Goal: Information Seeking & Learning: Get advice/opinions

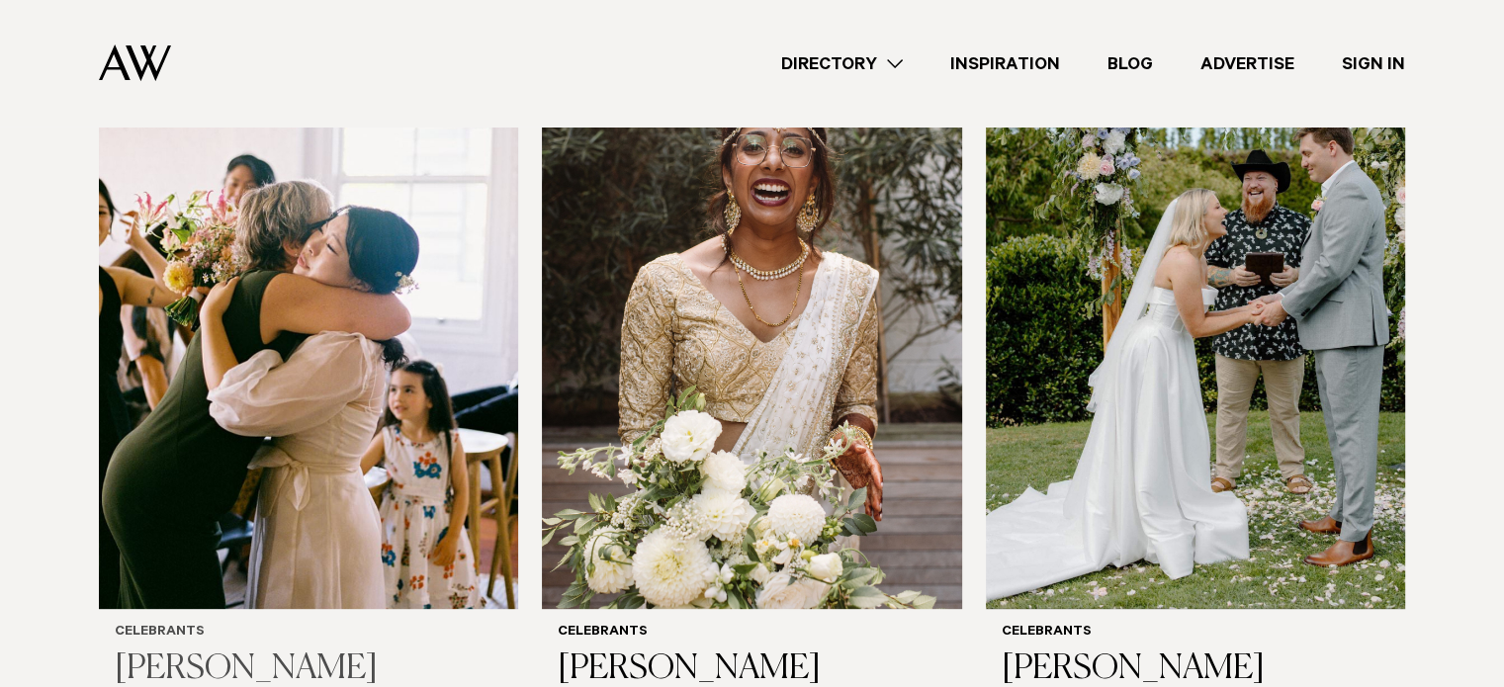
scroll to position [688, 0]
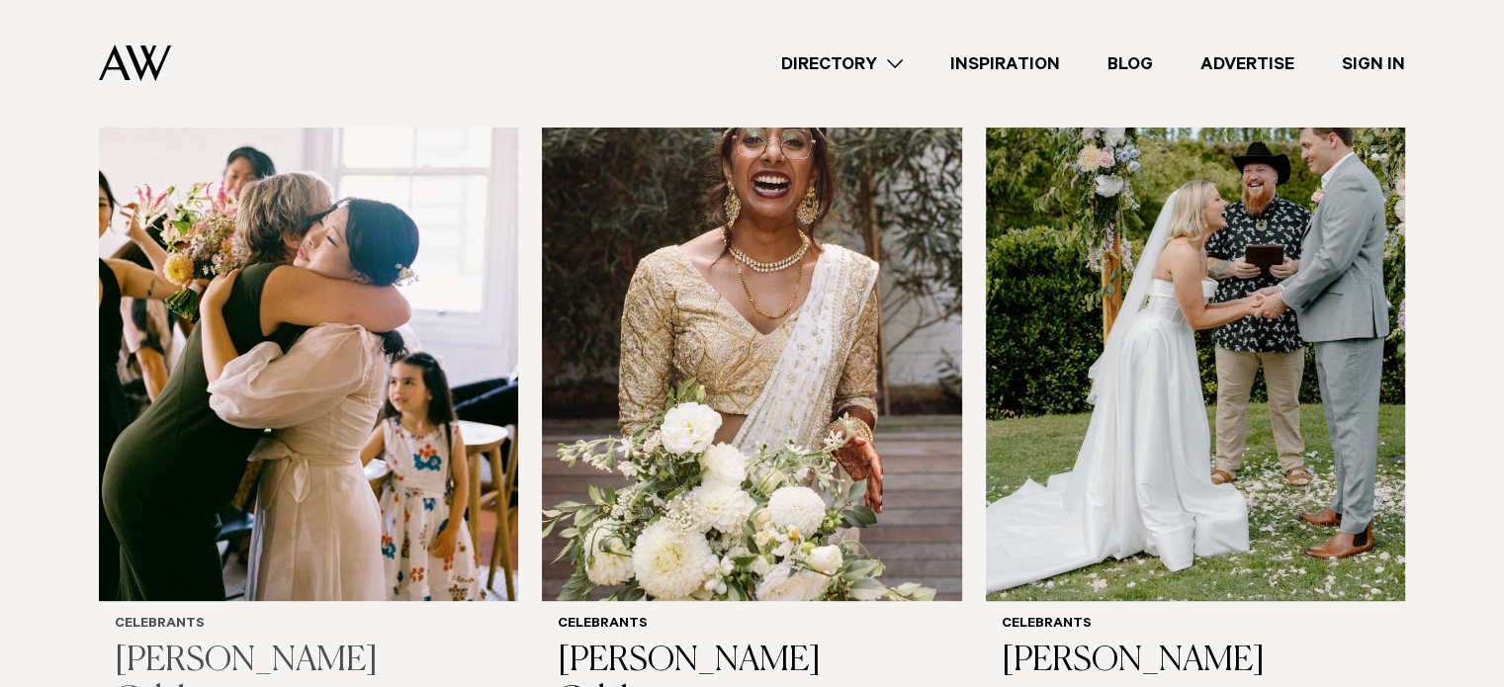
click at [378, 326] on img at bounding box center [308, 320] width 419 height 562
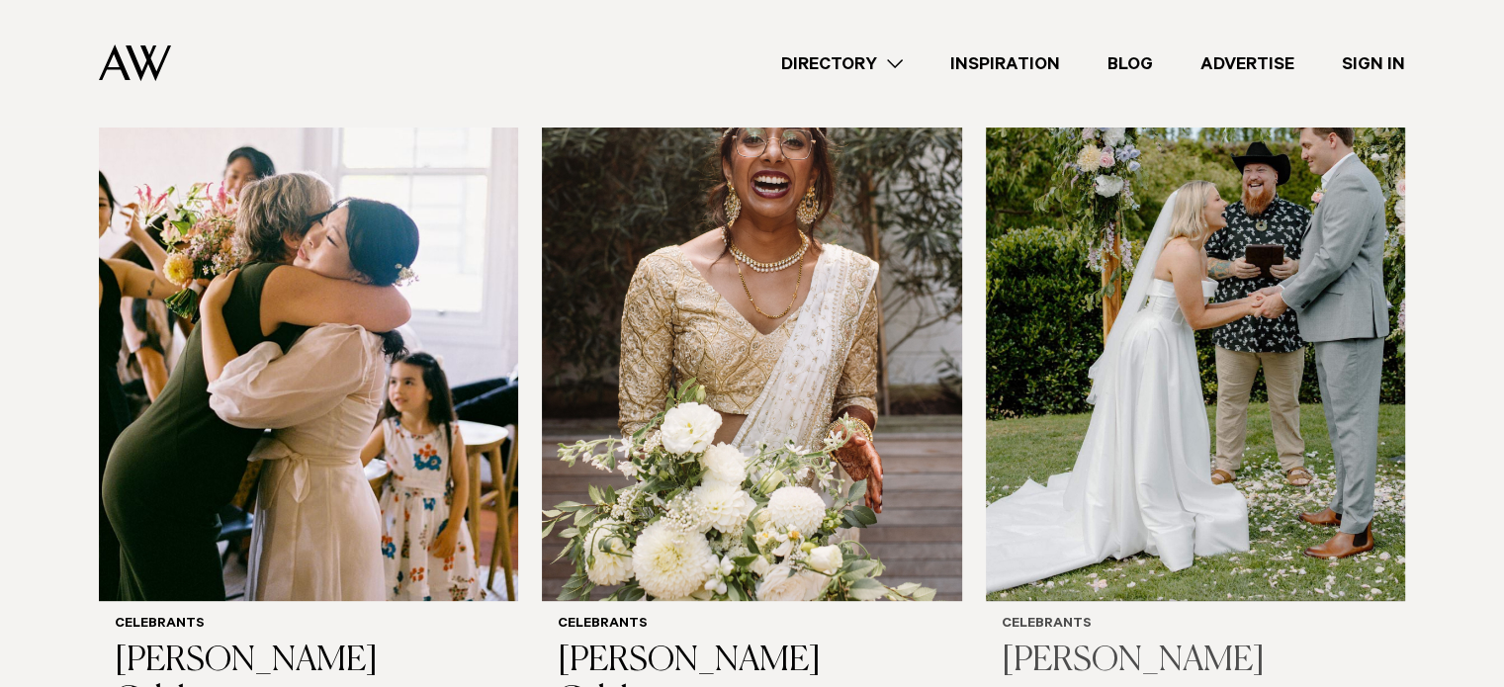
click at [1249, 365] on img at bounding box center [1195, 320] width 419 height 562
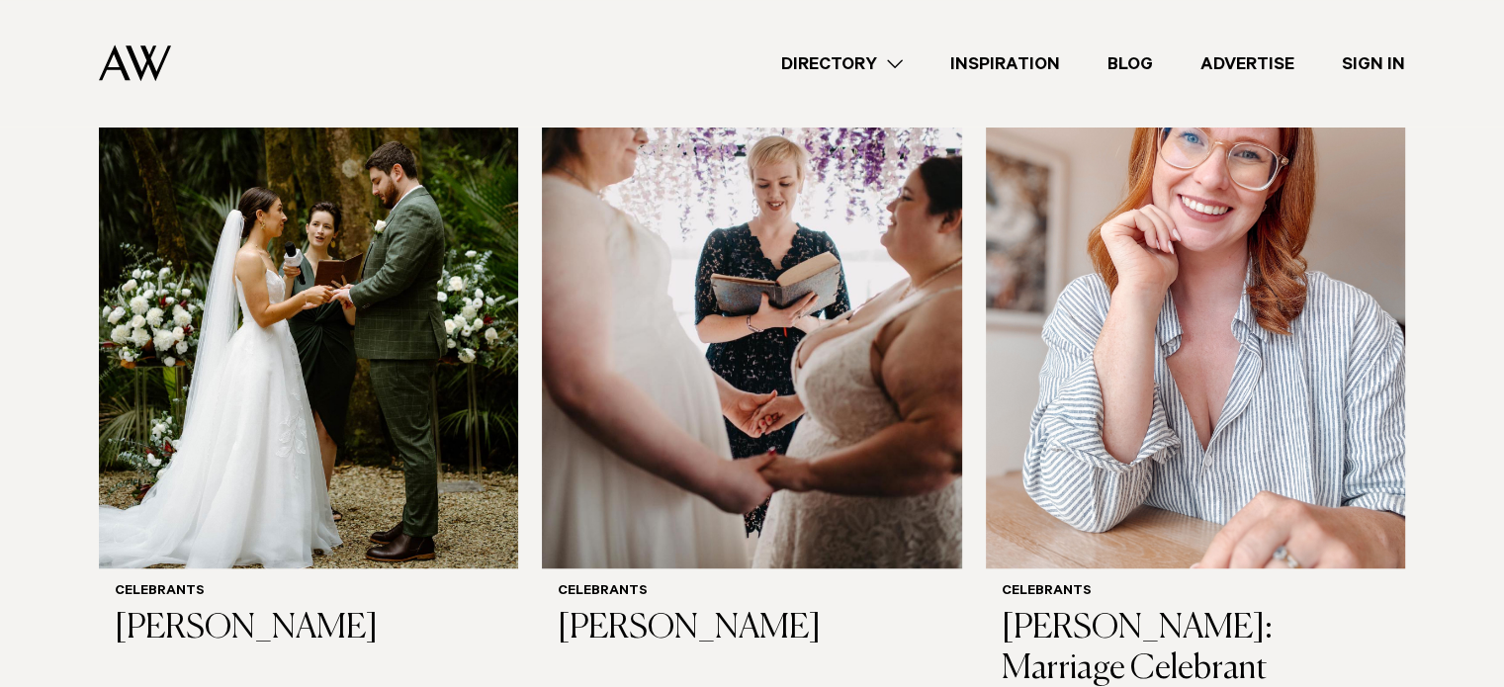
scroll to position [1475, 0]
click at [387, 379] on img at bounding box center [308, 287] width 419 height 562
click at [839, 383] on img at bounding box center [751, 287] width 419 height 562
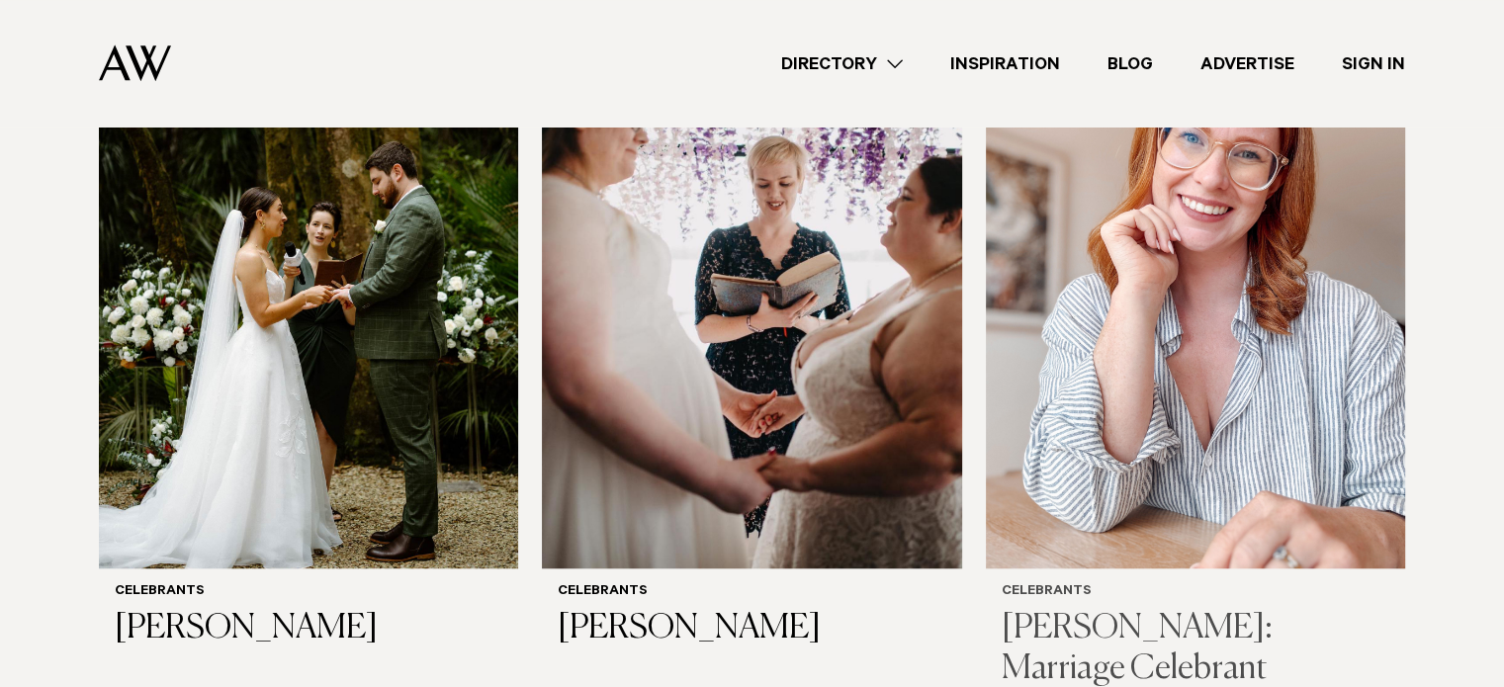
click at [1136, 408] on img at bounding box center [1195, 287] width 419 height 562
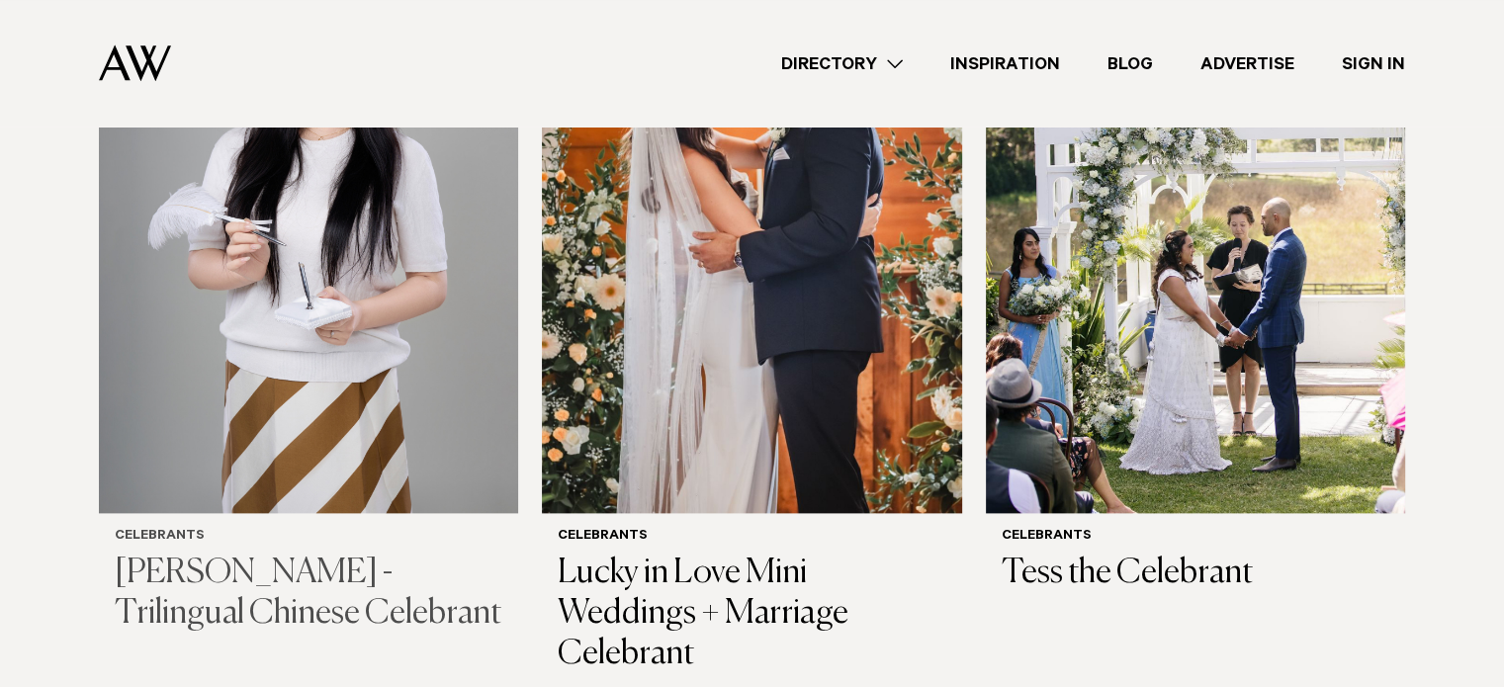
scroll to position [2312, 0]
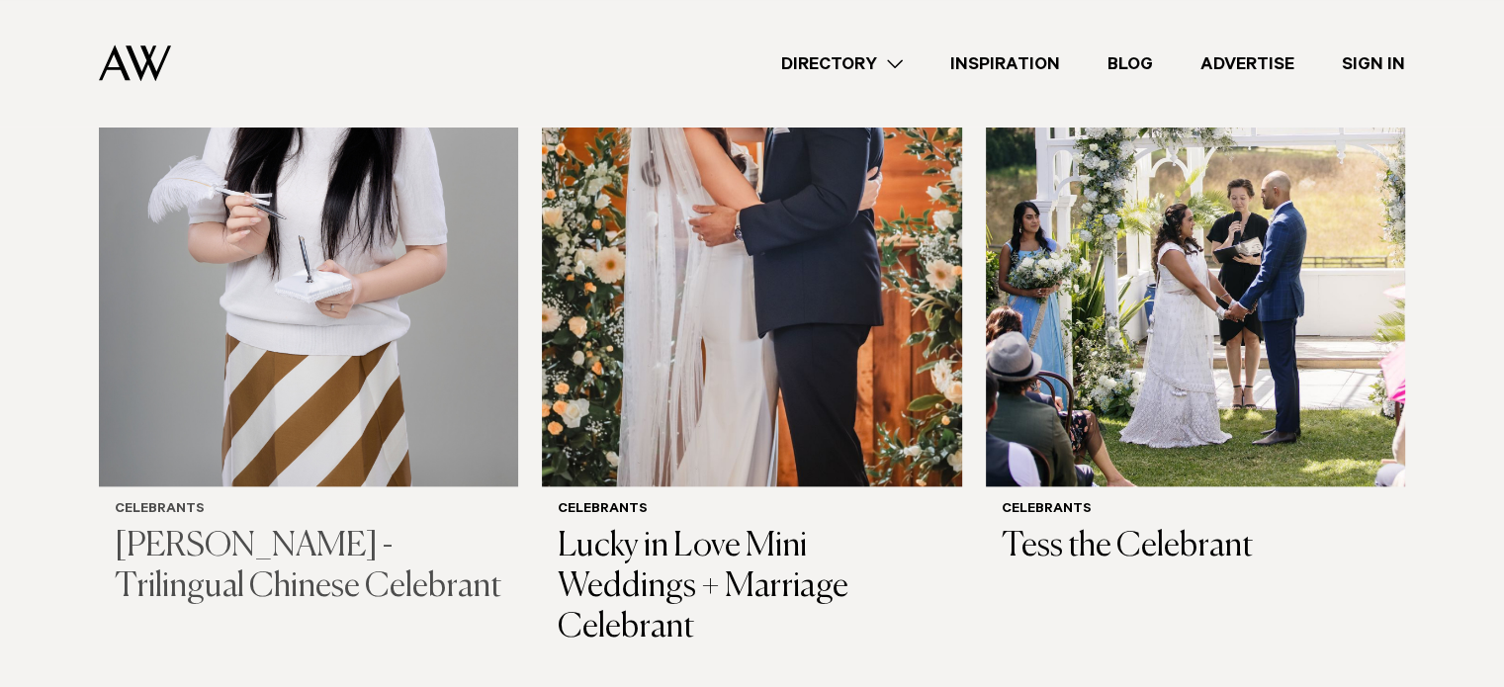
click at [263, 339] on img at bounding box center [308, 205] width 419 height 562
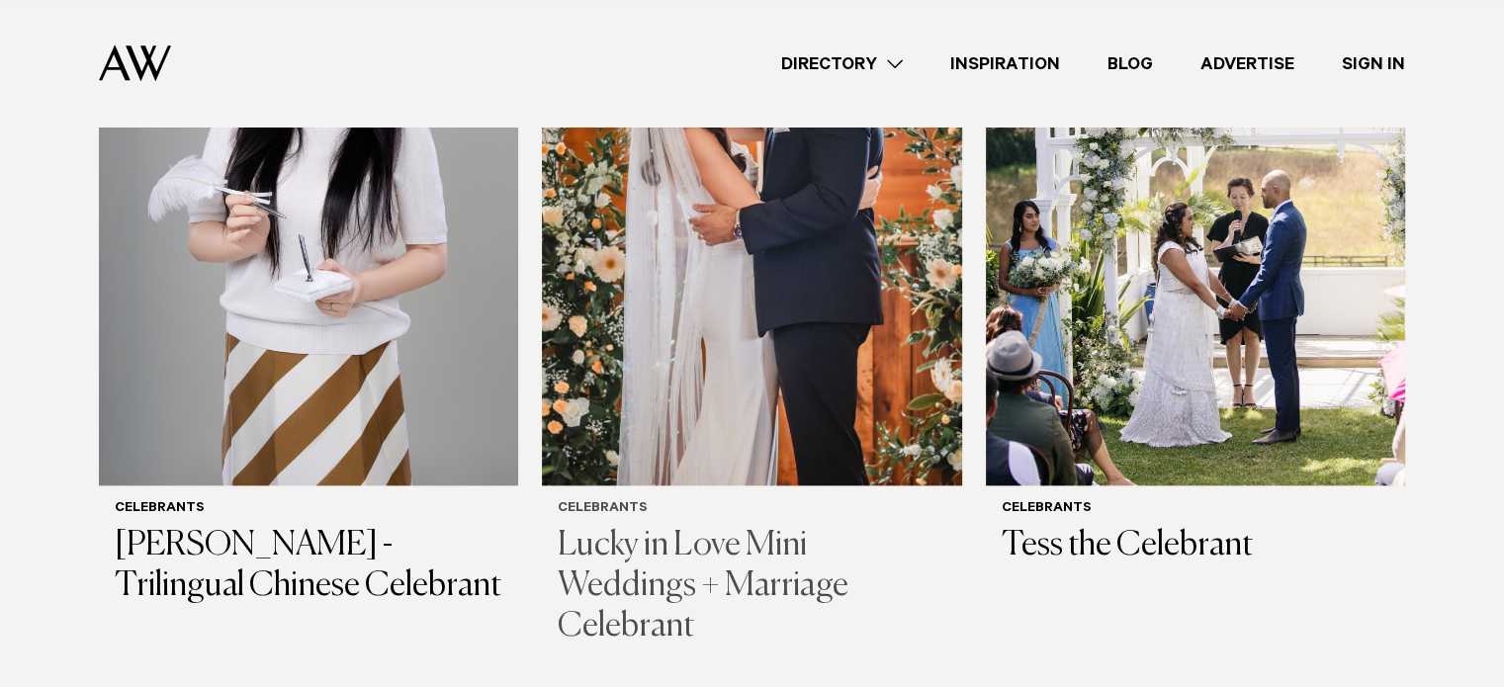
scroll to position [2333, 0]
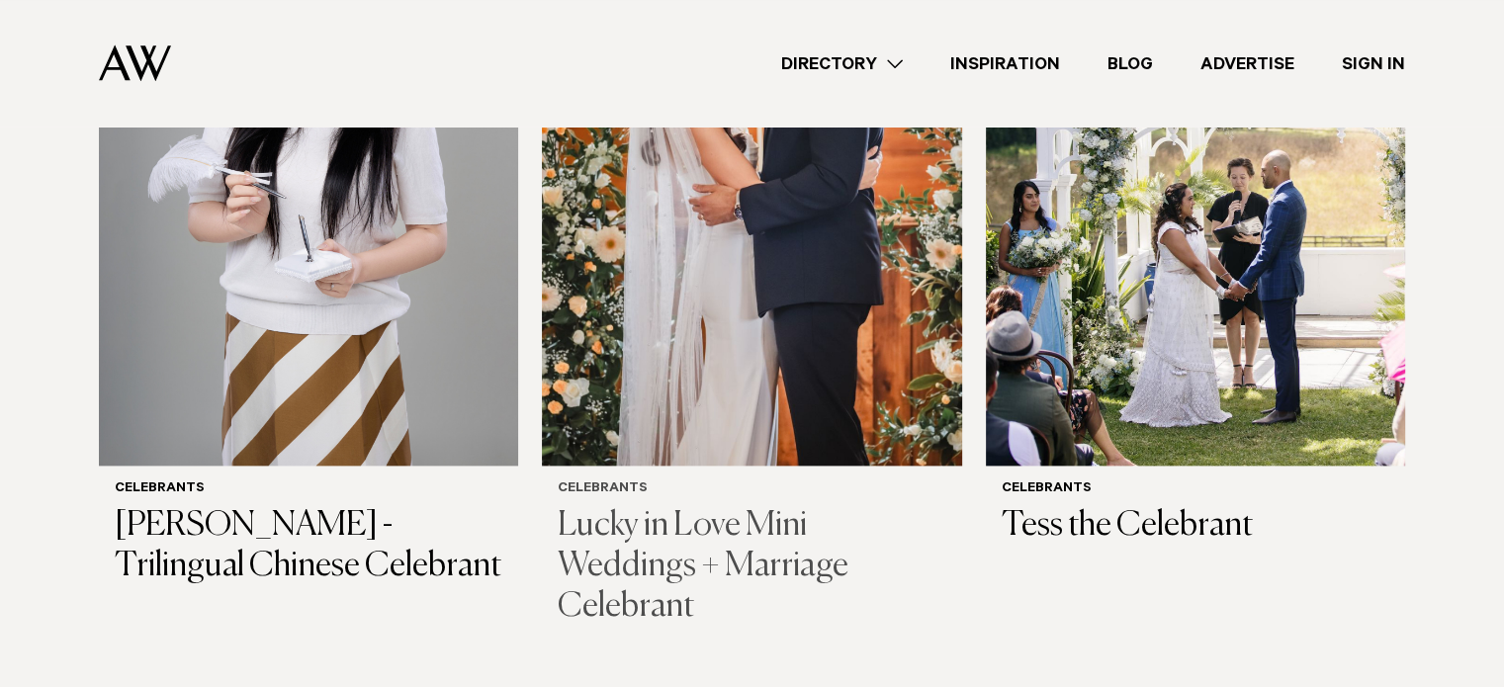
click at [811, 393] on img at bounding box center [751, 184] width 419 height 562
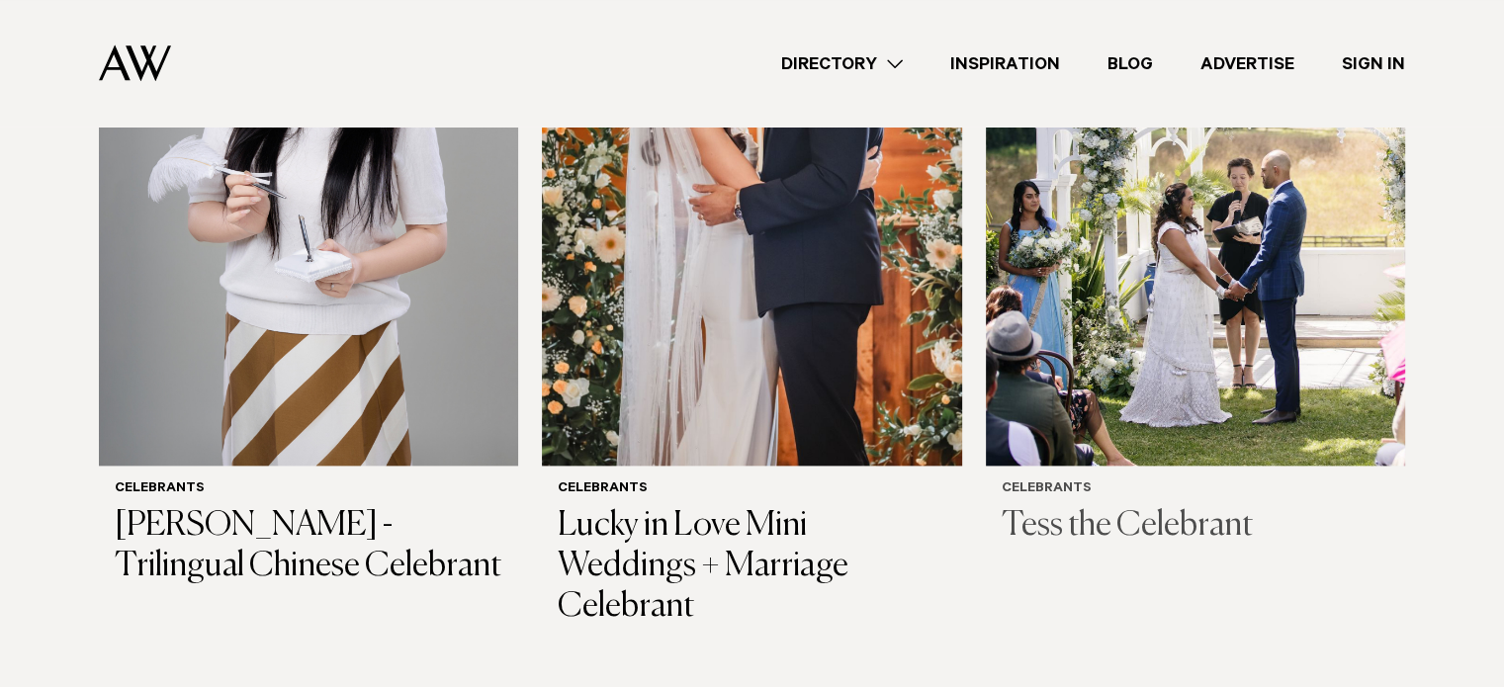
click at [1218, 341] on img at bounding box center [1195, 184] width 419 height 562
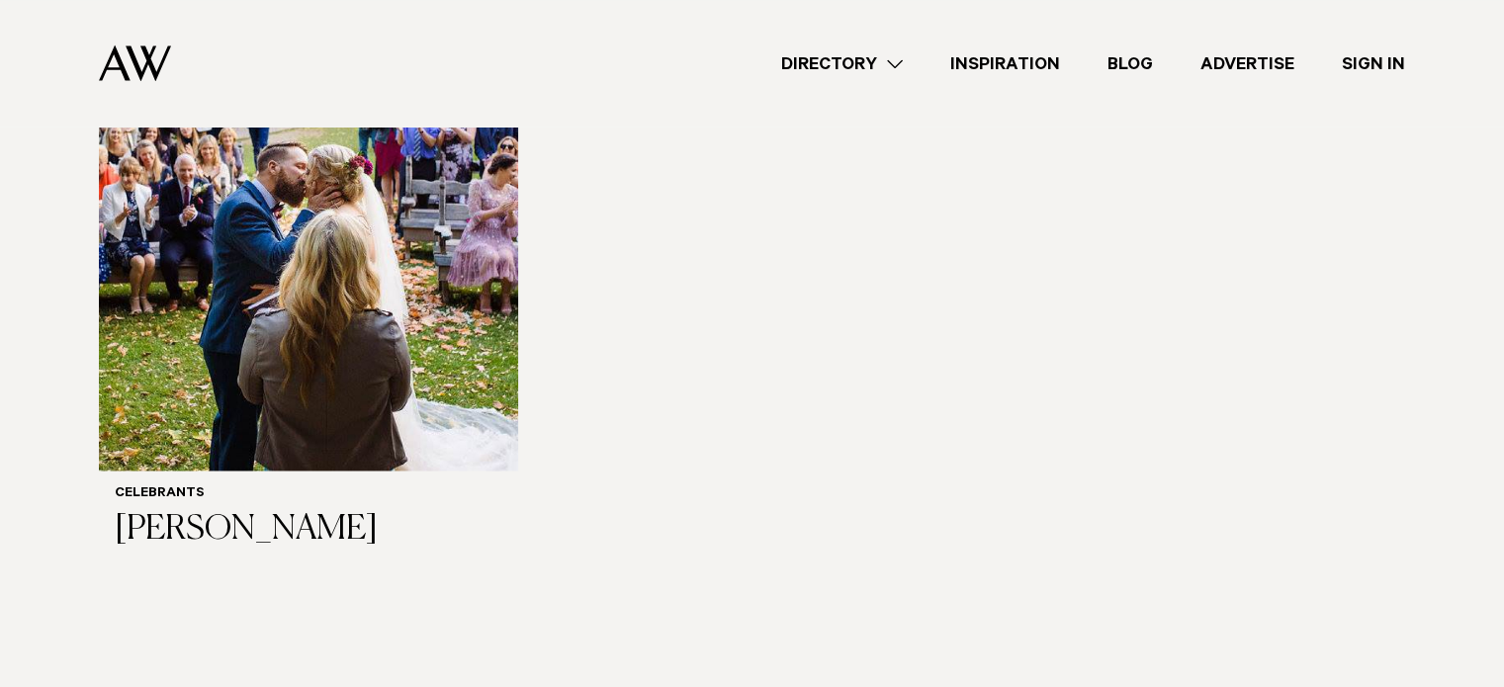
scroll to position [3126, 0]
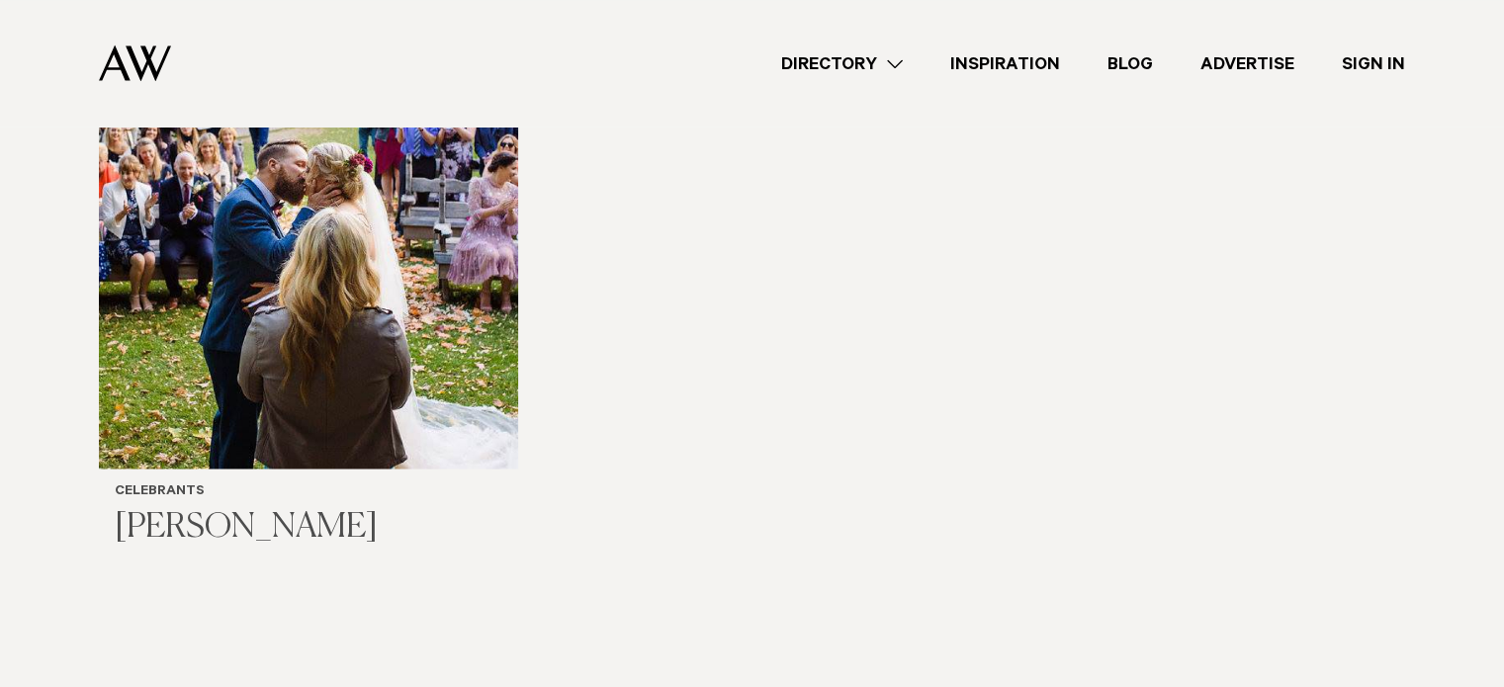
click at [421, 314] on img at bounding box center [308, 186] width 419 height 562
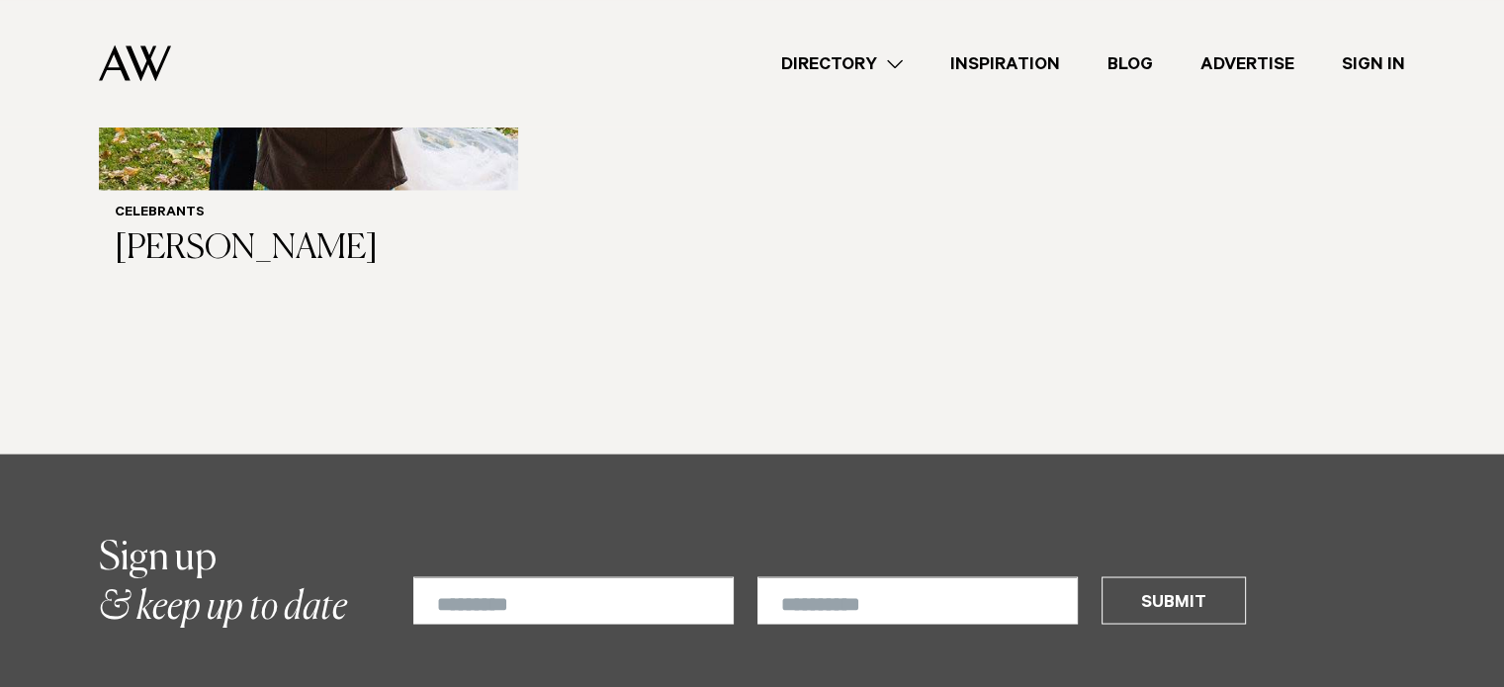
scroll to position [3407, 0]
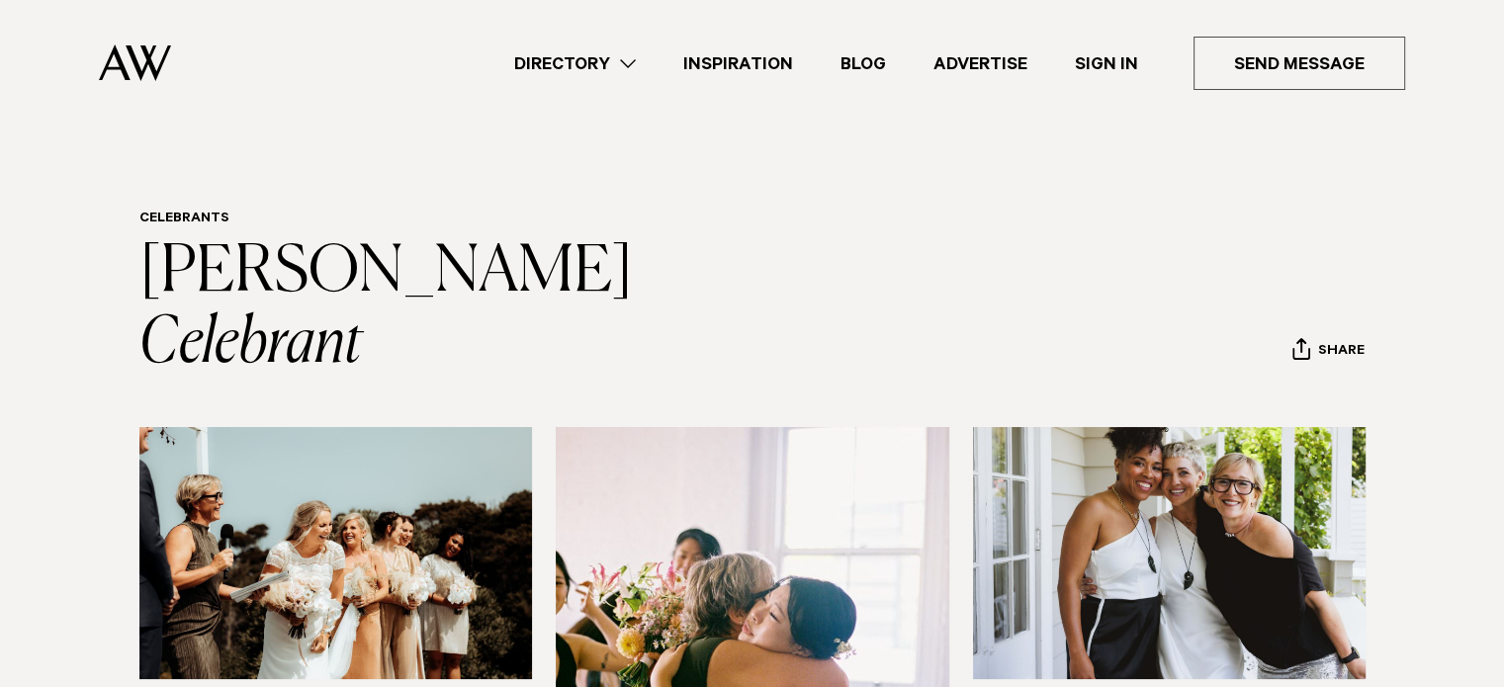
scroll to position [109, 0]
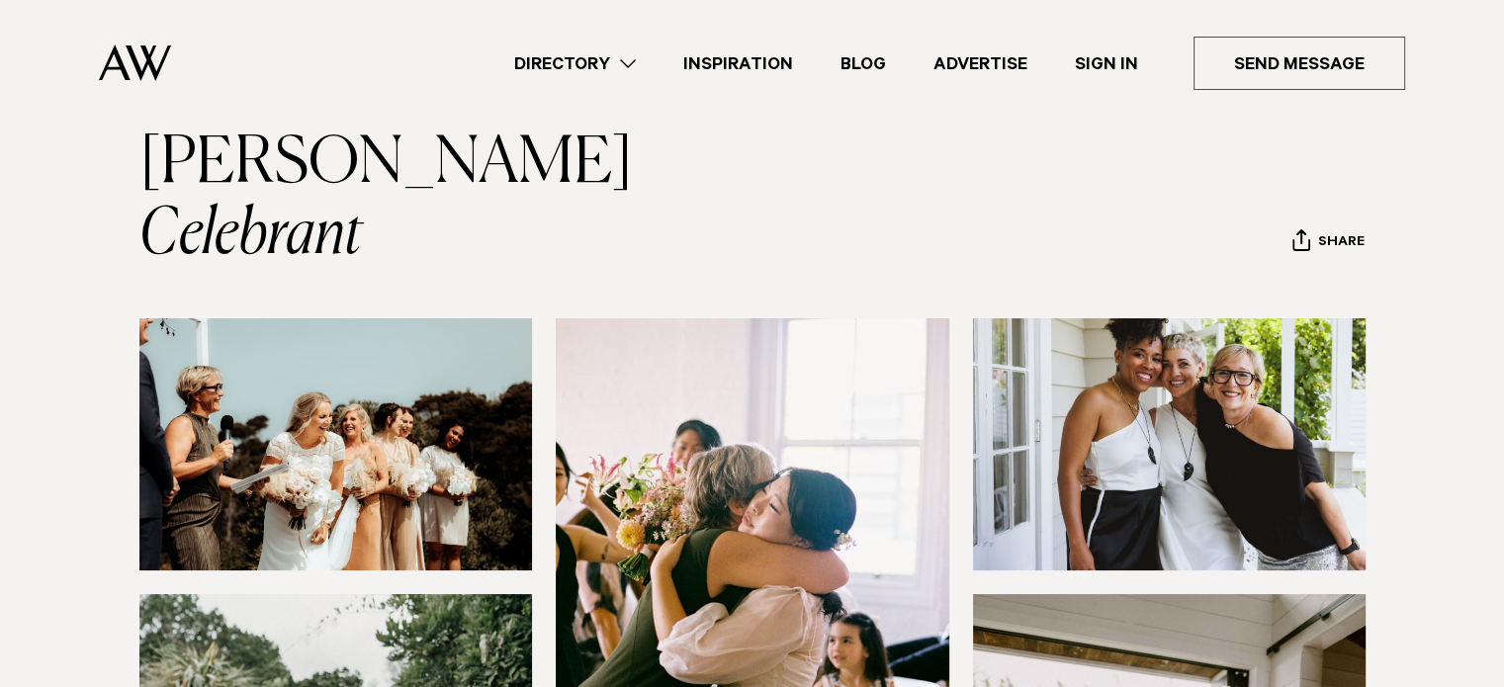
click at [613, 55] on link "Directory" at bounding box center [574, 63] width 169 height 27
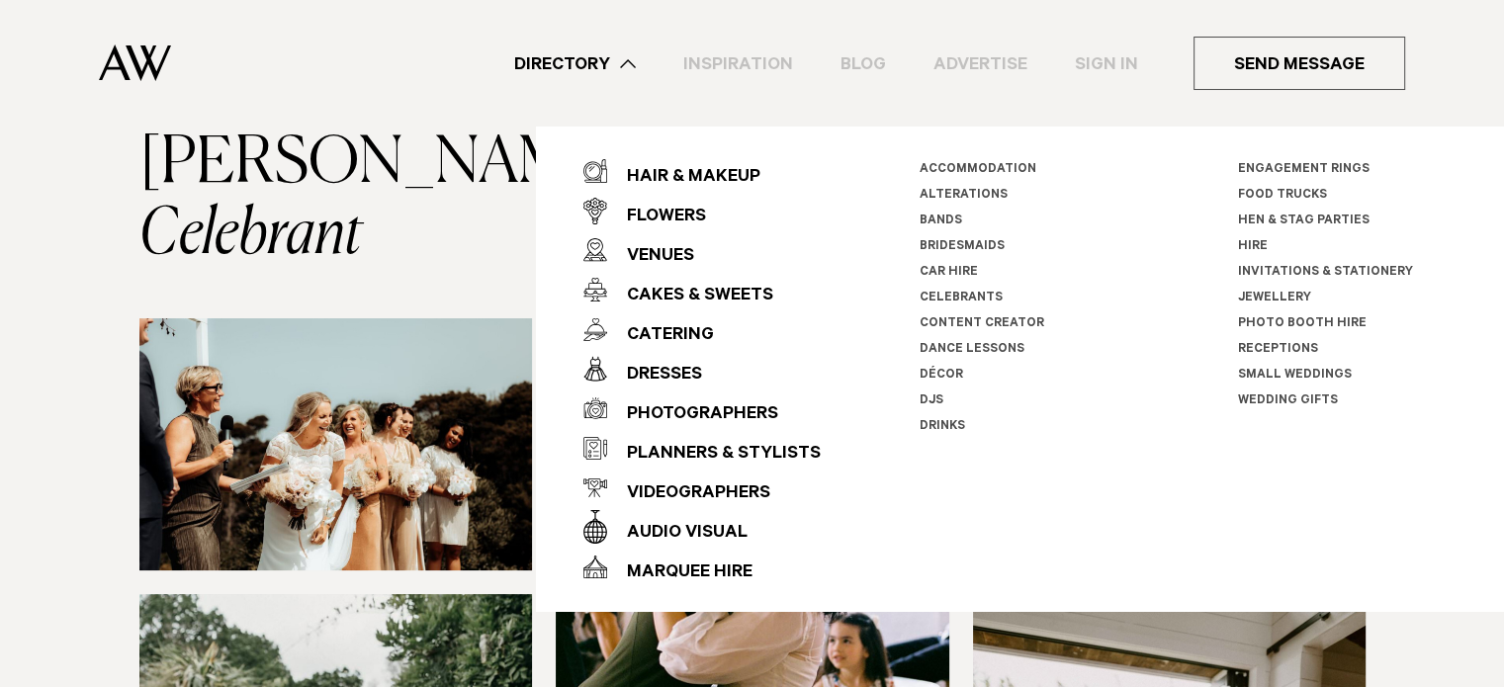
click at [157, 111] on nav "Directory Hair & Makeup Flowers Venues" at bounding box center [752, 63] width 1306 height 127
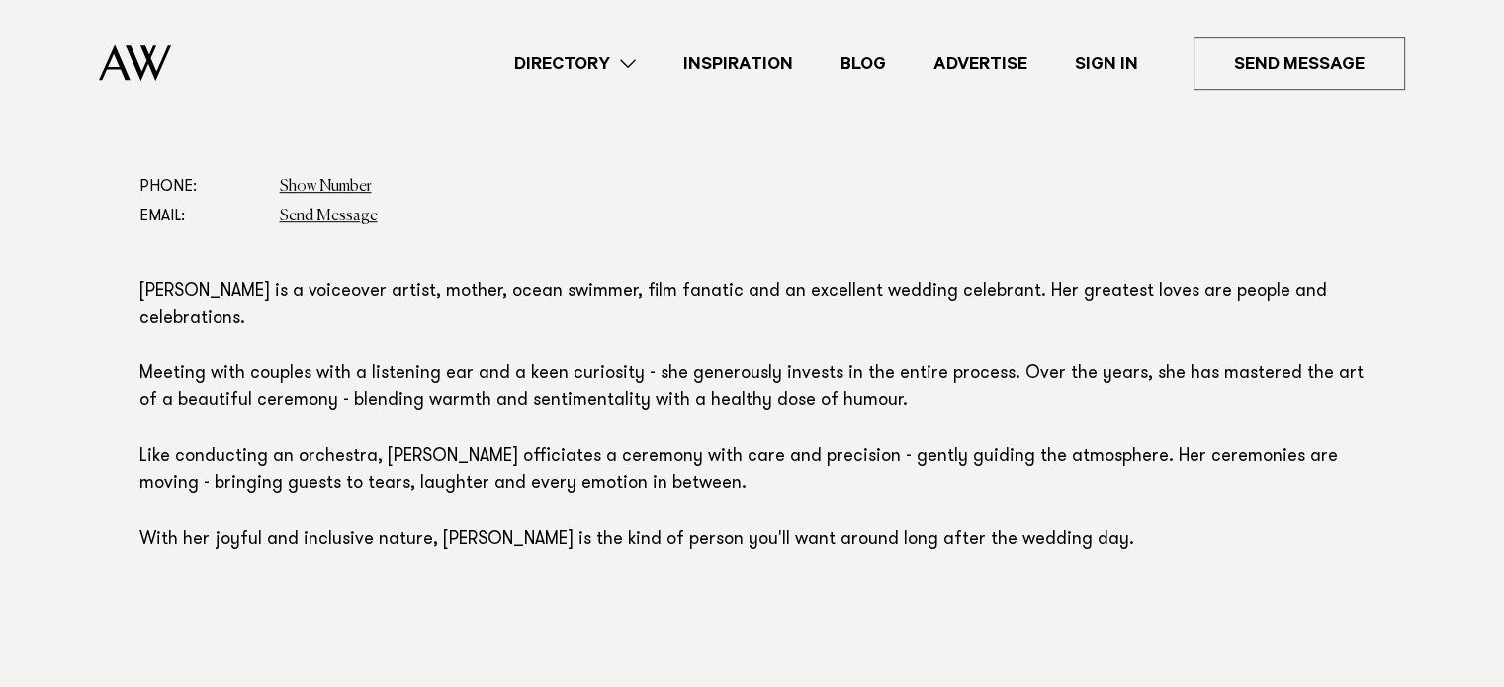
scroll to position [1131, 0]
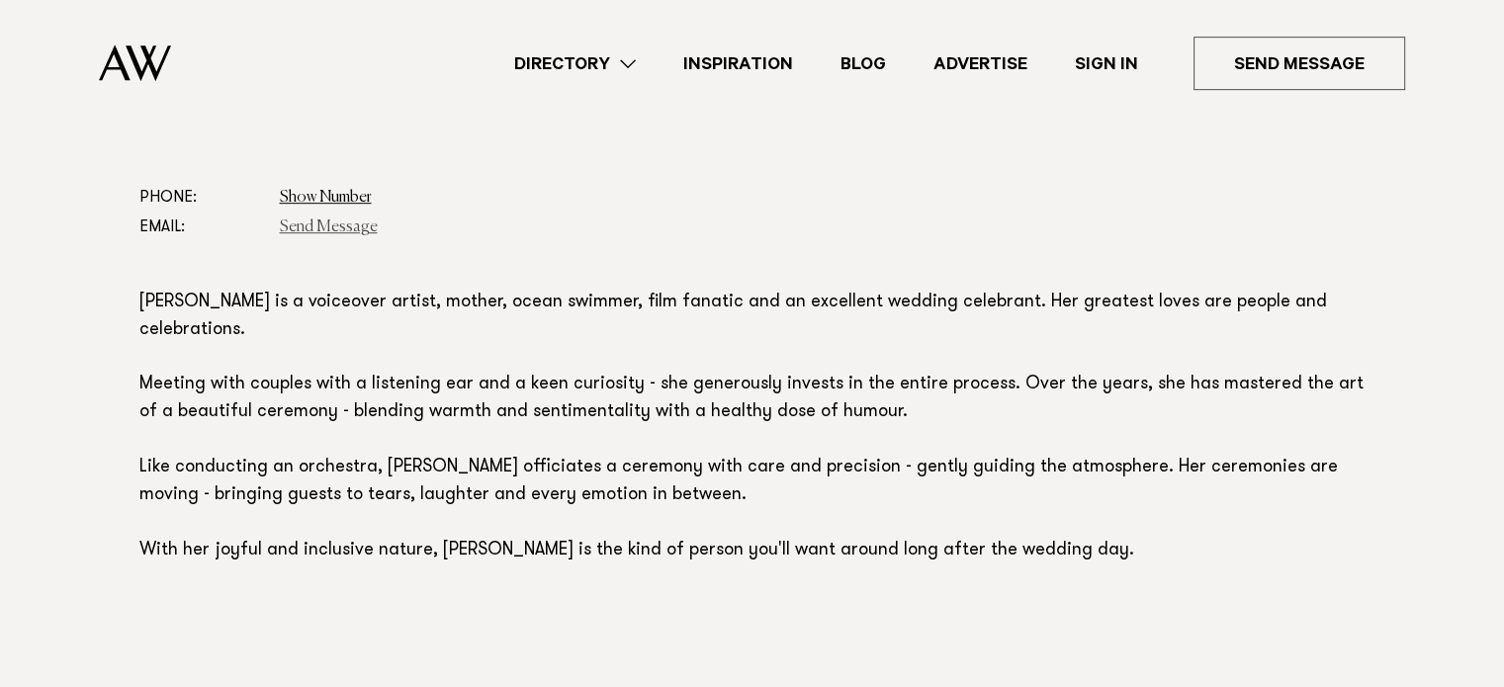
click at [348, 219] on link "Send Message" at bounding box center [329, 227] width 98 height 16
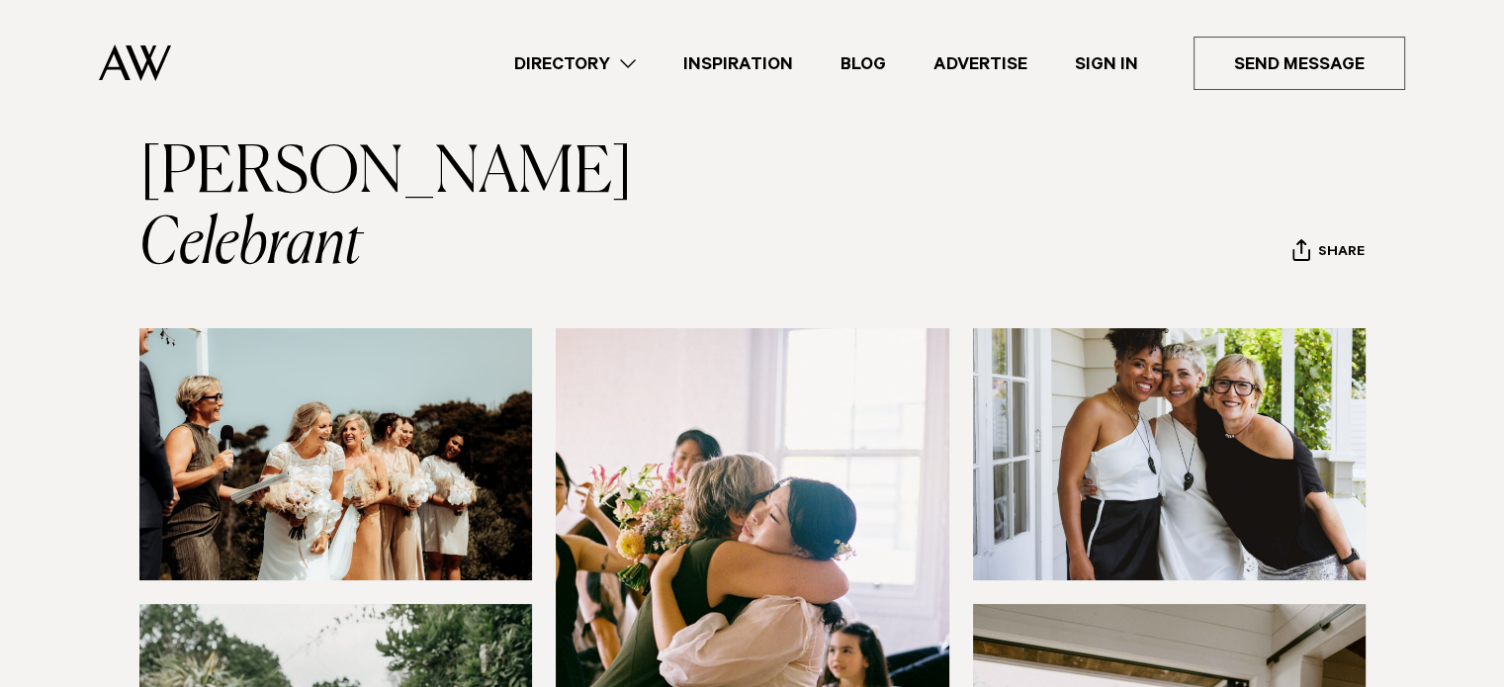
scroll to position [0, 0]
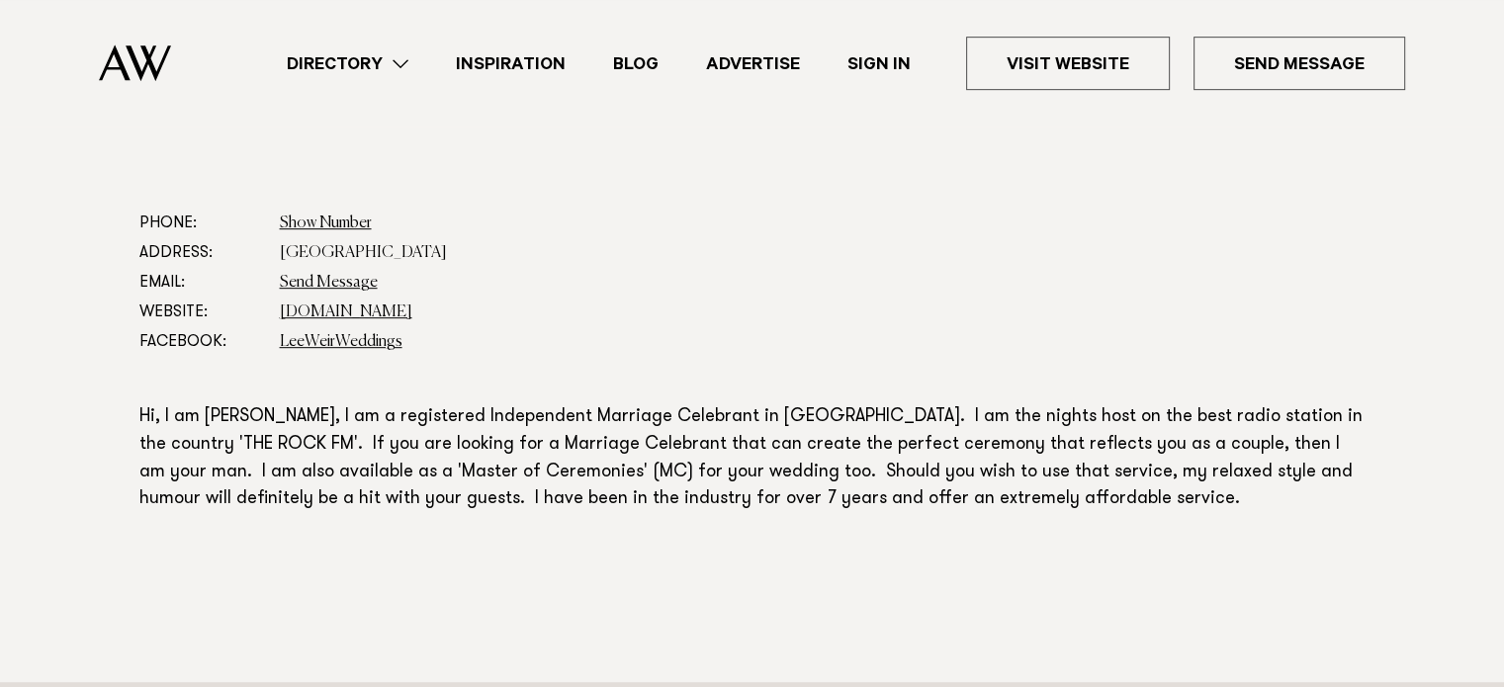
scroll to position [1035, 0]
click at [338, 307] on link "www.facebook.com" at bounding box center [346, 311] width 132 height 16
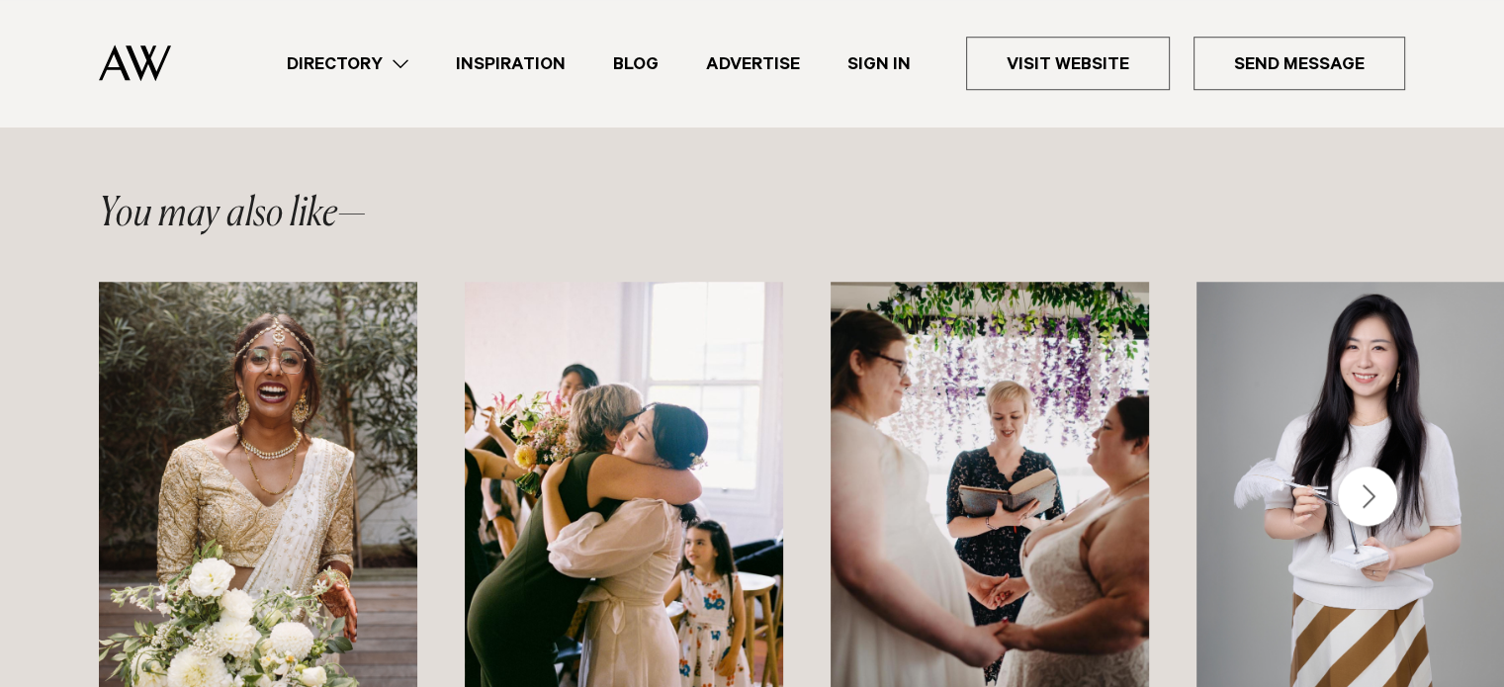
scroll to position [1366, 0]
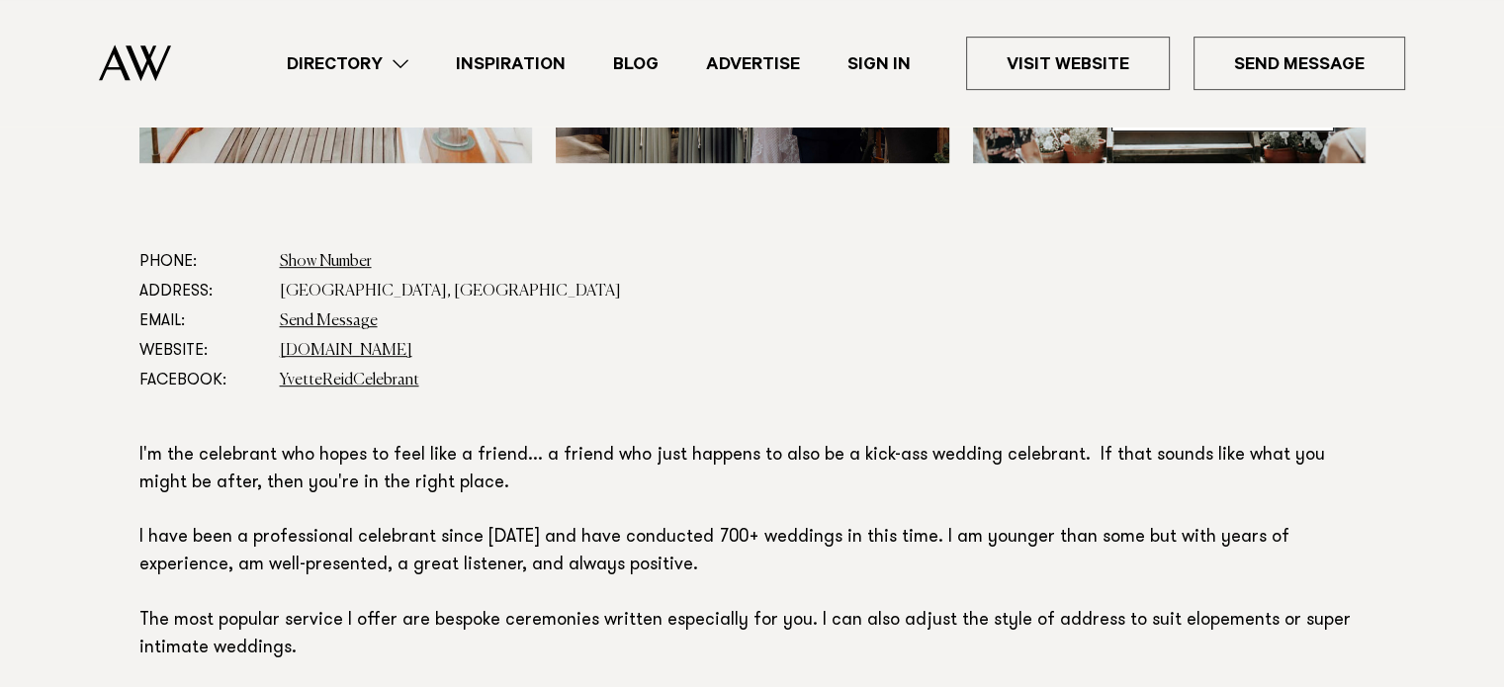
scroll to position [1008, 0]
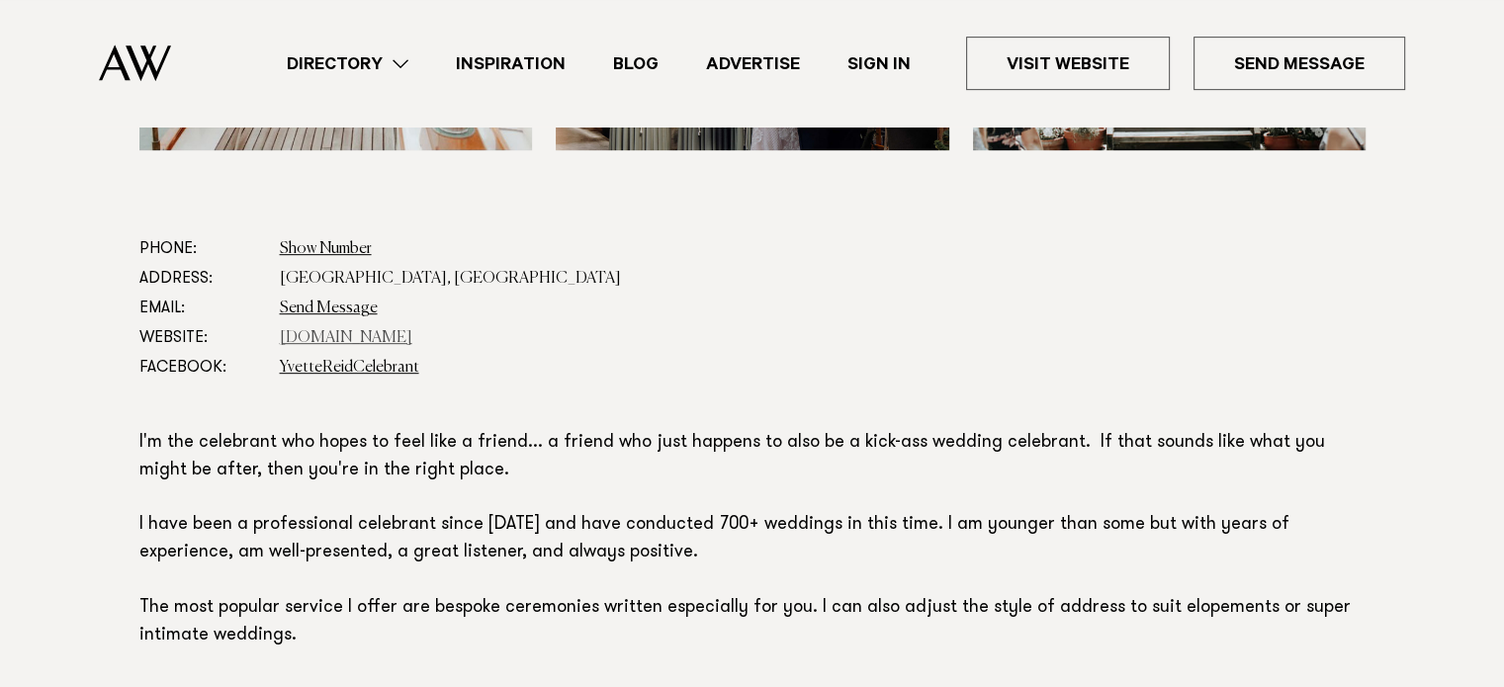
click at [345, 335] on link "www.facebook.com" at bounding box center [346, 338] width 132 height 16
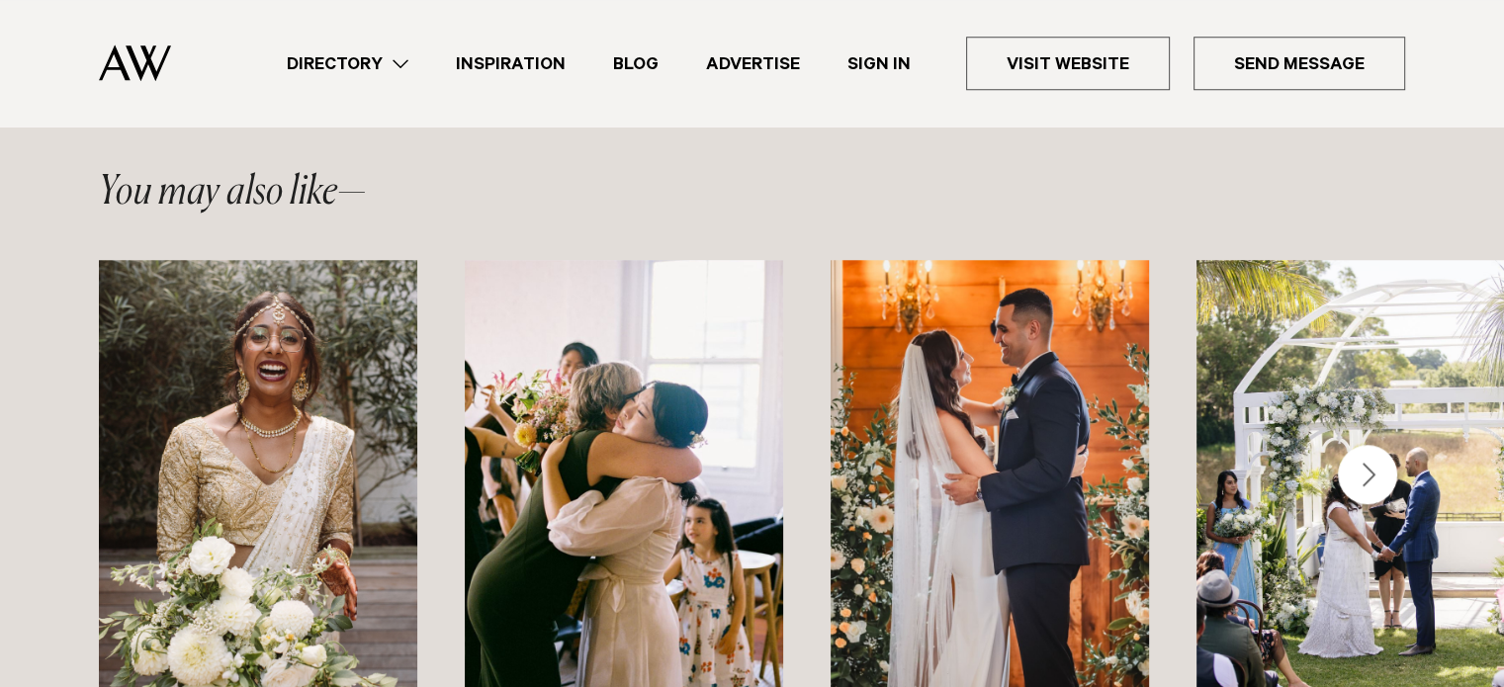
scroll to position [1771, 0]
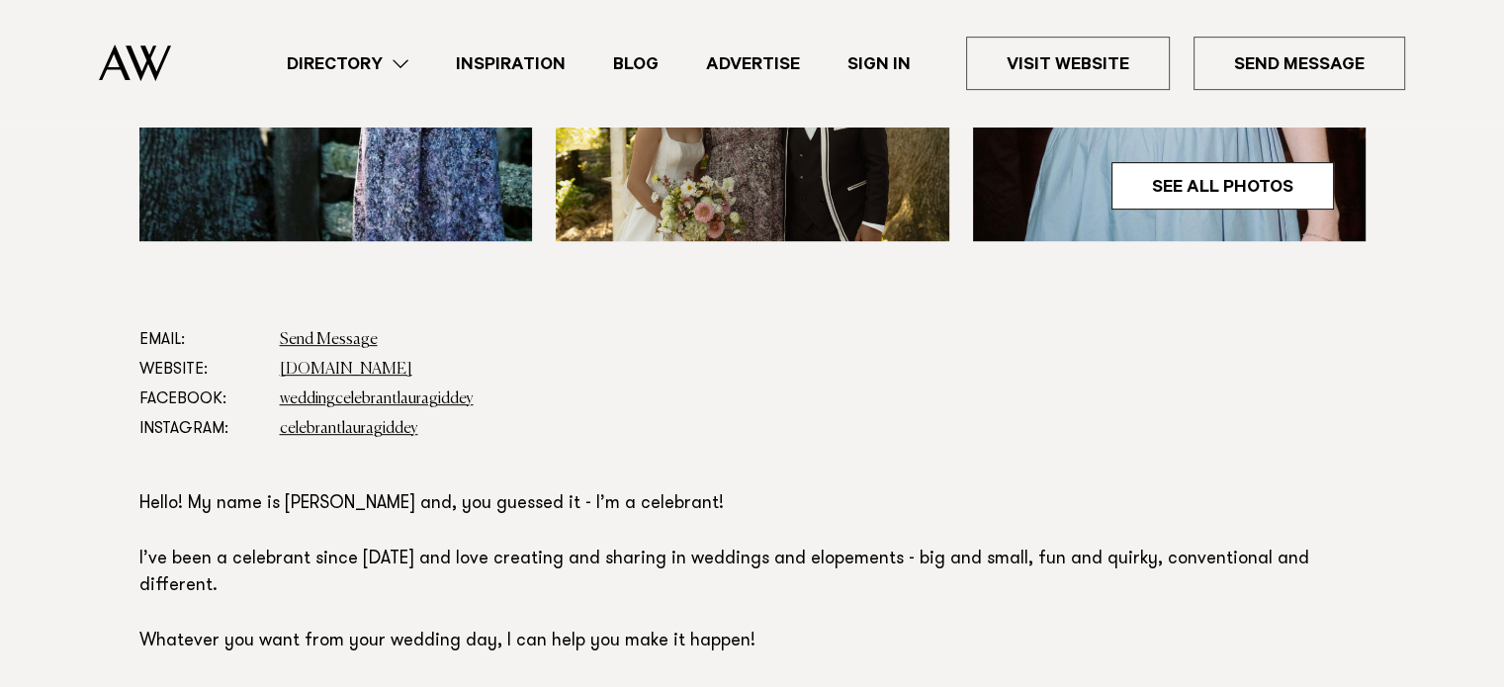
scroll to position [917, 0]
click at [423, 395] on link "weddingcelebrantlauragiddey" at bounding box center [377, 399] width 194 height 16
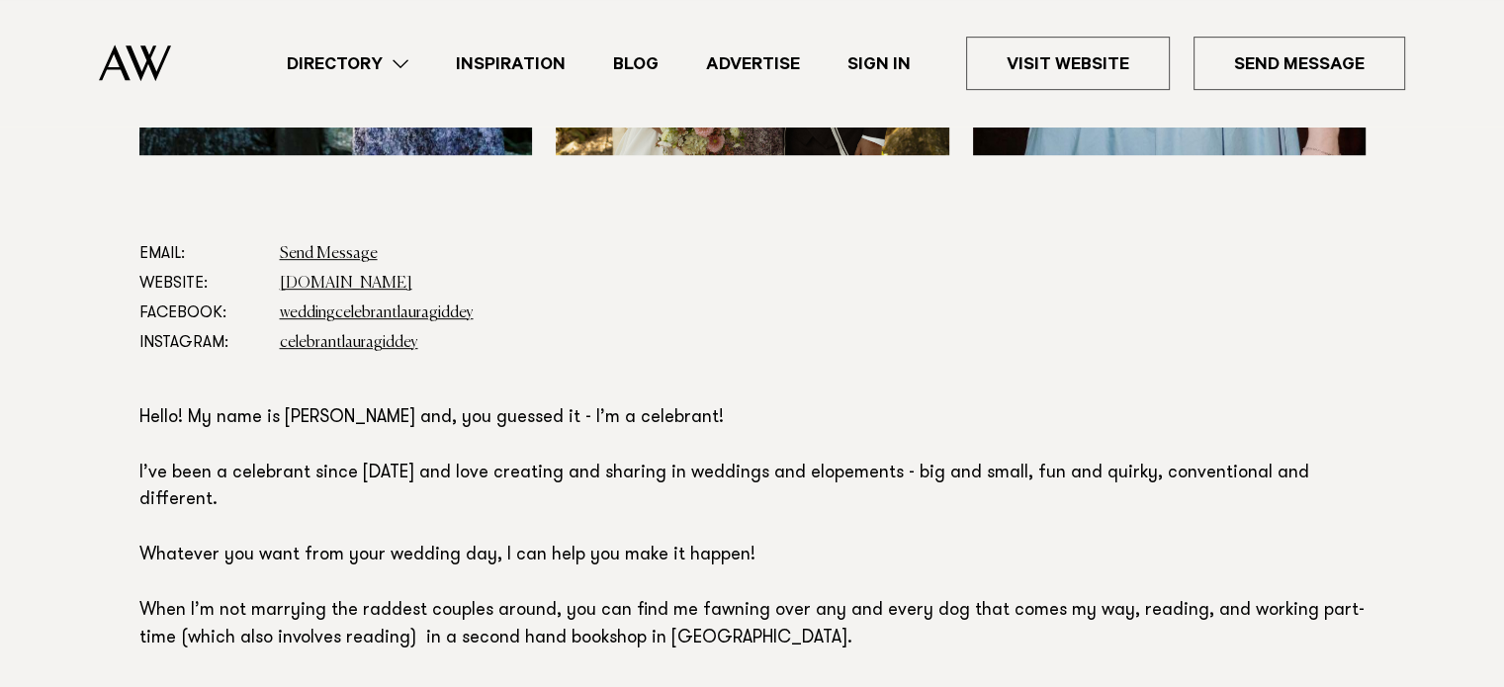
scroll to position [1026, 0]
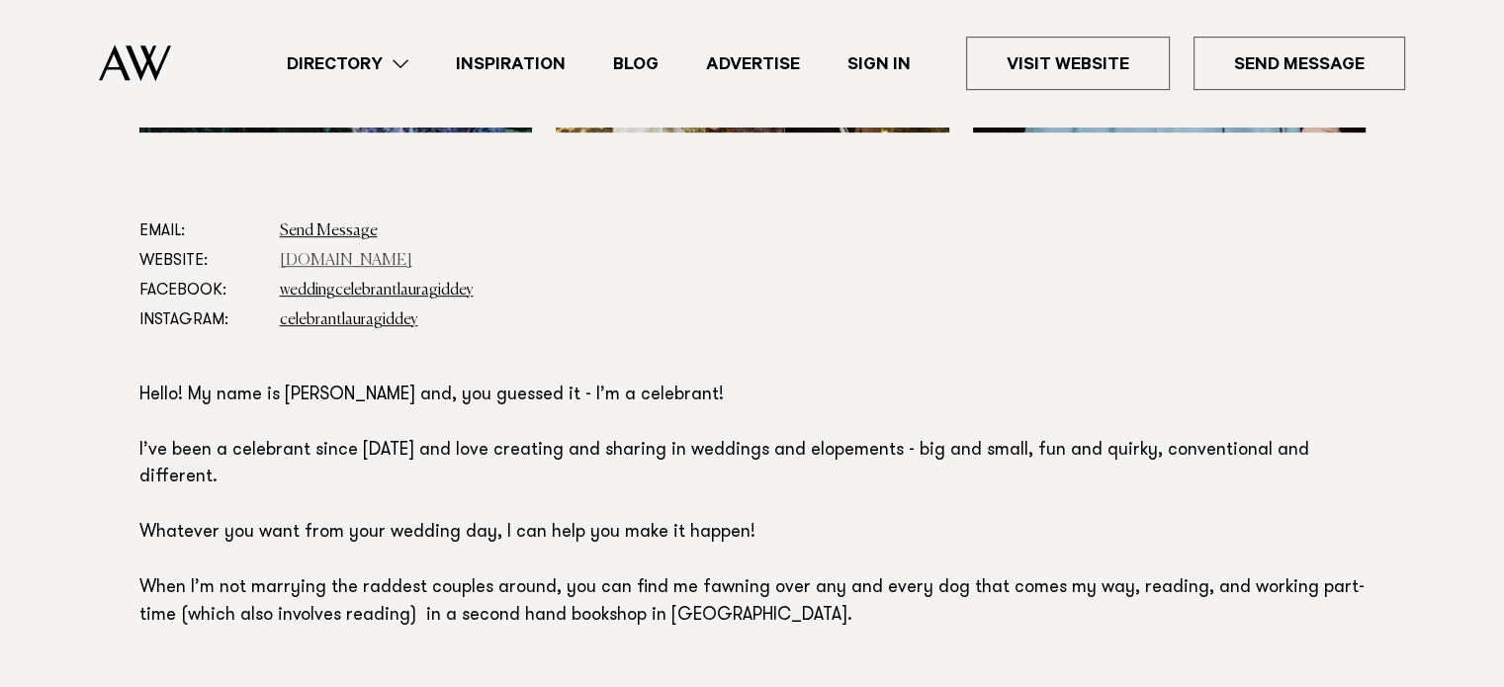
click at [363, 261] on link "[DOMAIN_NAME]" at bounding box center [346, 261] width 132 height 16
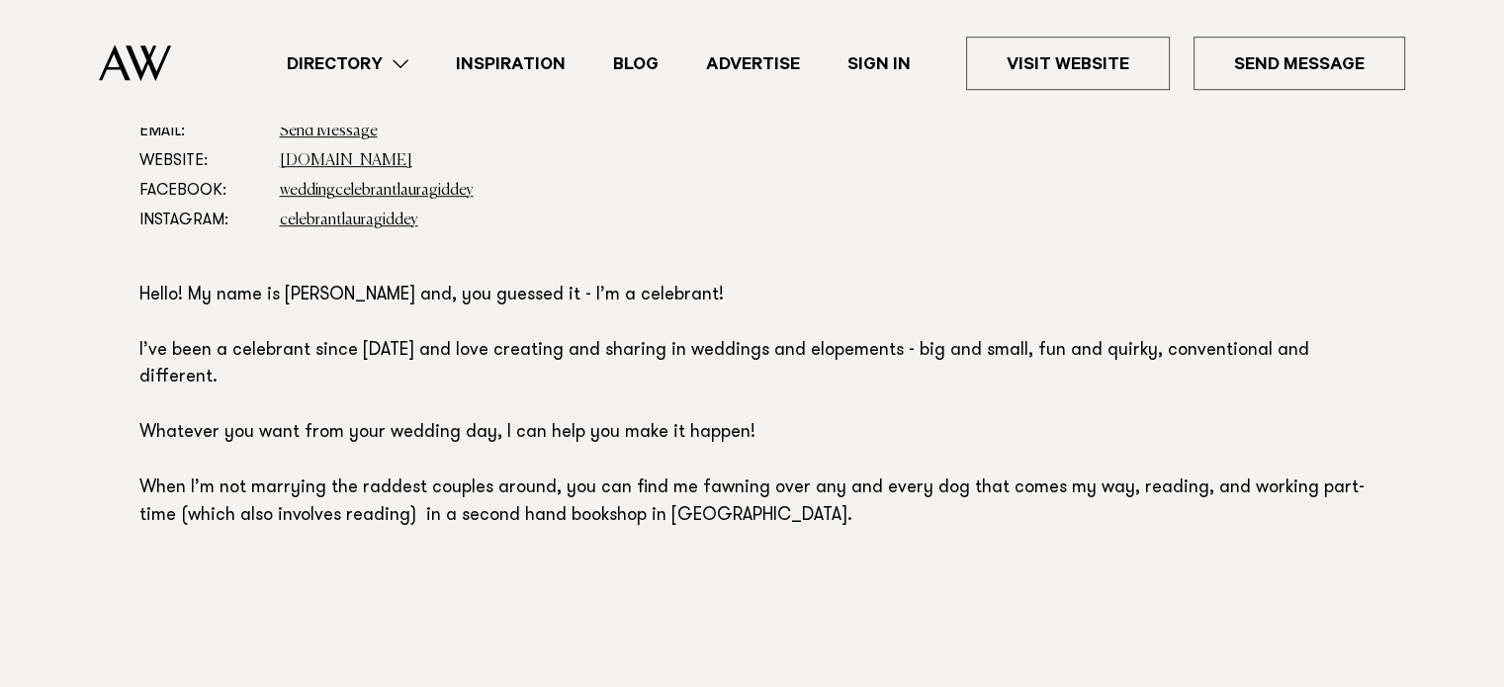
scroll to position [1127, 0]
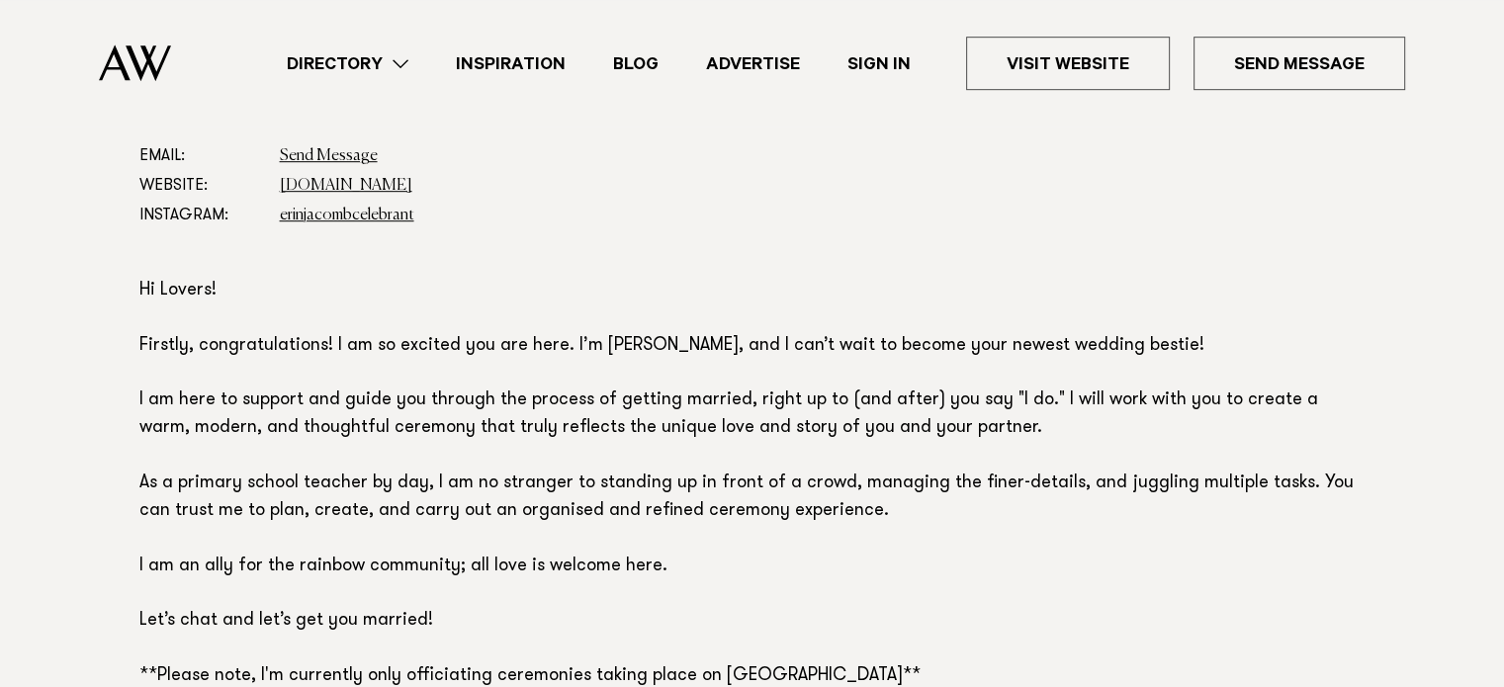
scroll to position [1174, 0]
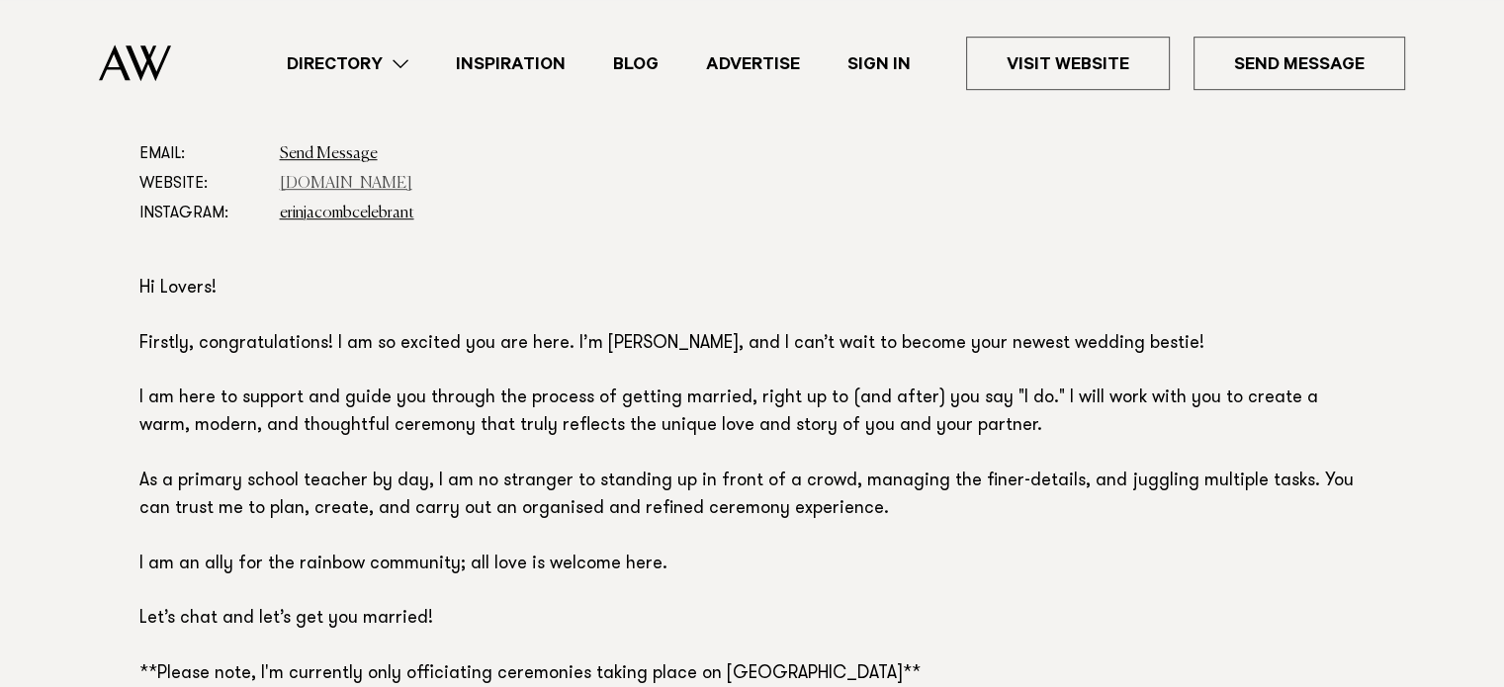
click at [384, 187] on link "[DOMAIN_NAME]" at bounding box center [346, 184] width 132 height 16
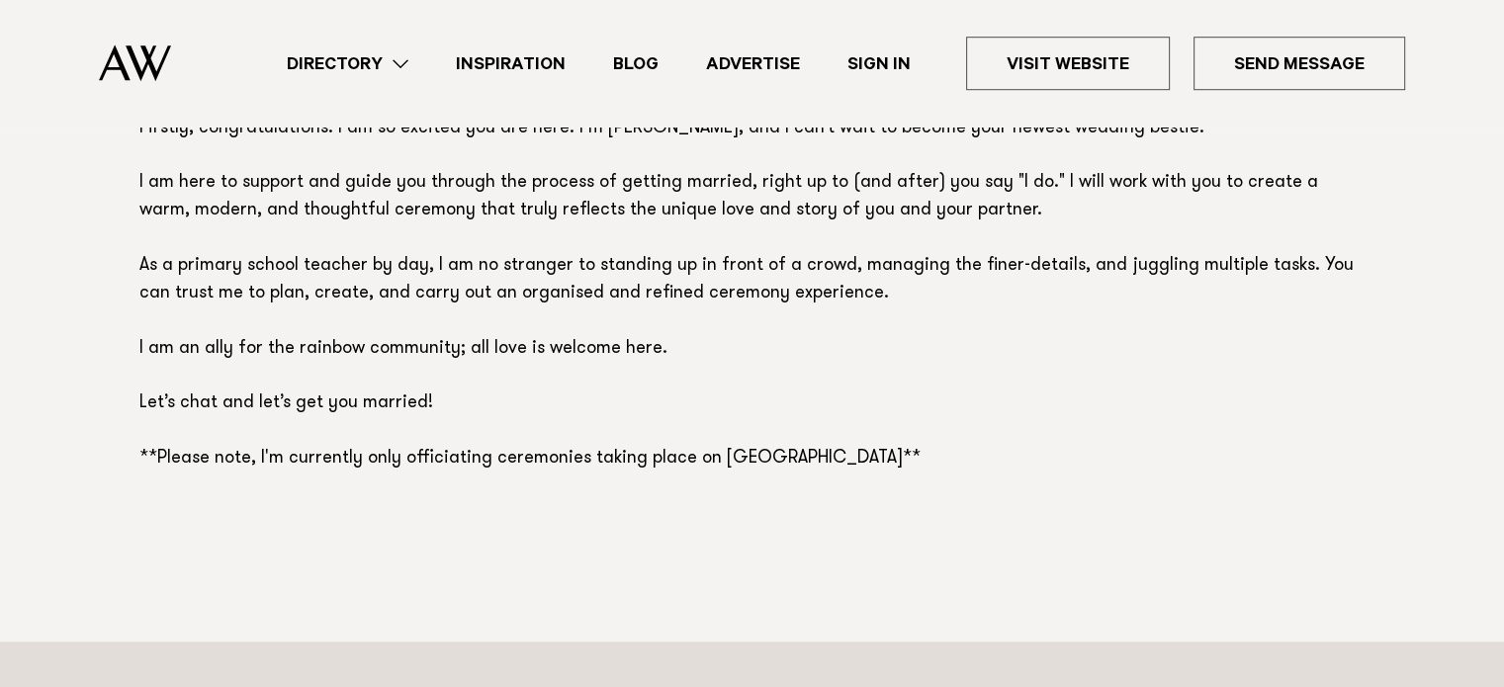
scroll to position [1392, 0]
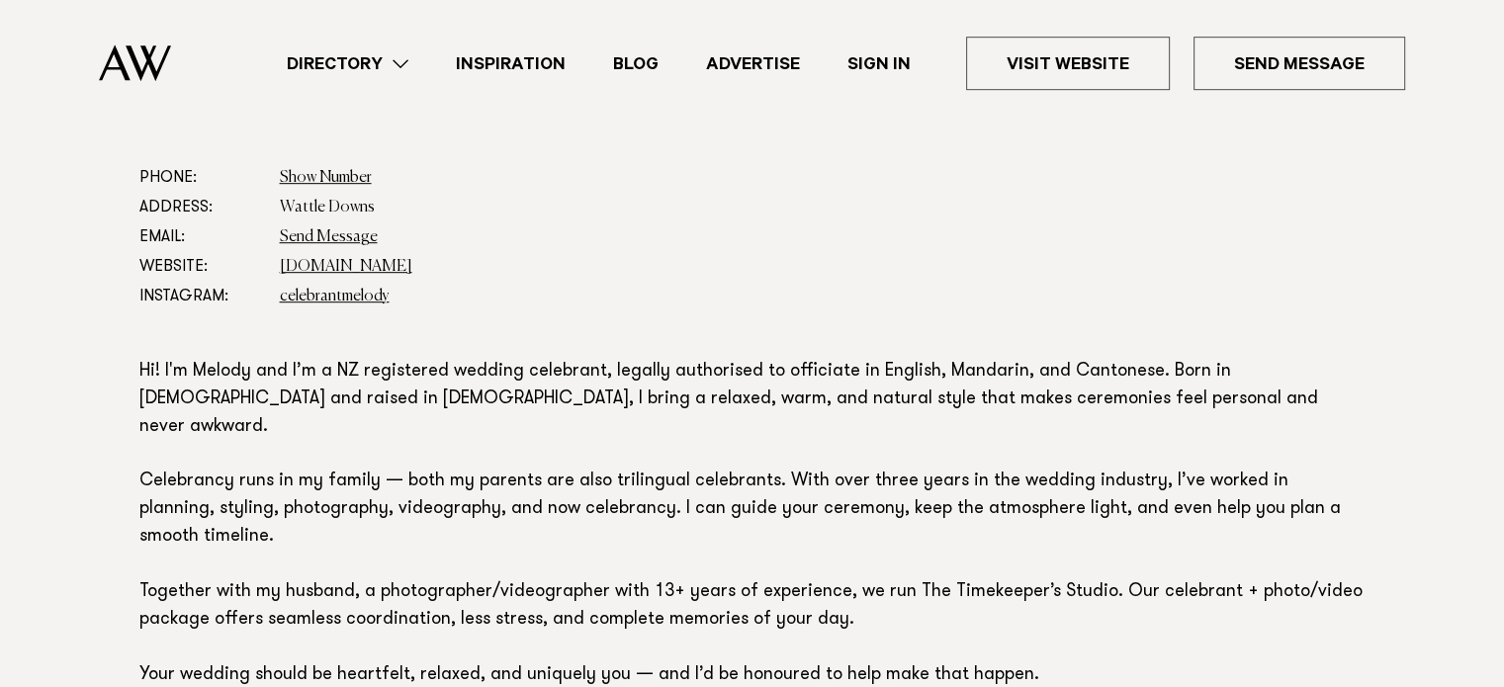
scroll to position [1149, 0]
click at [359, 261] on link "[DOMAIN_NAME]" at bounding box center [346, 269] width 132 height 16
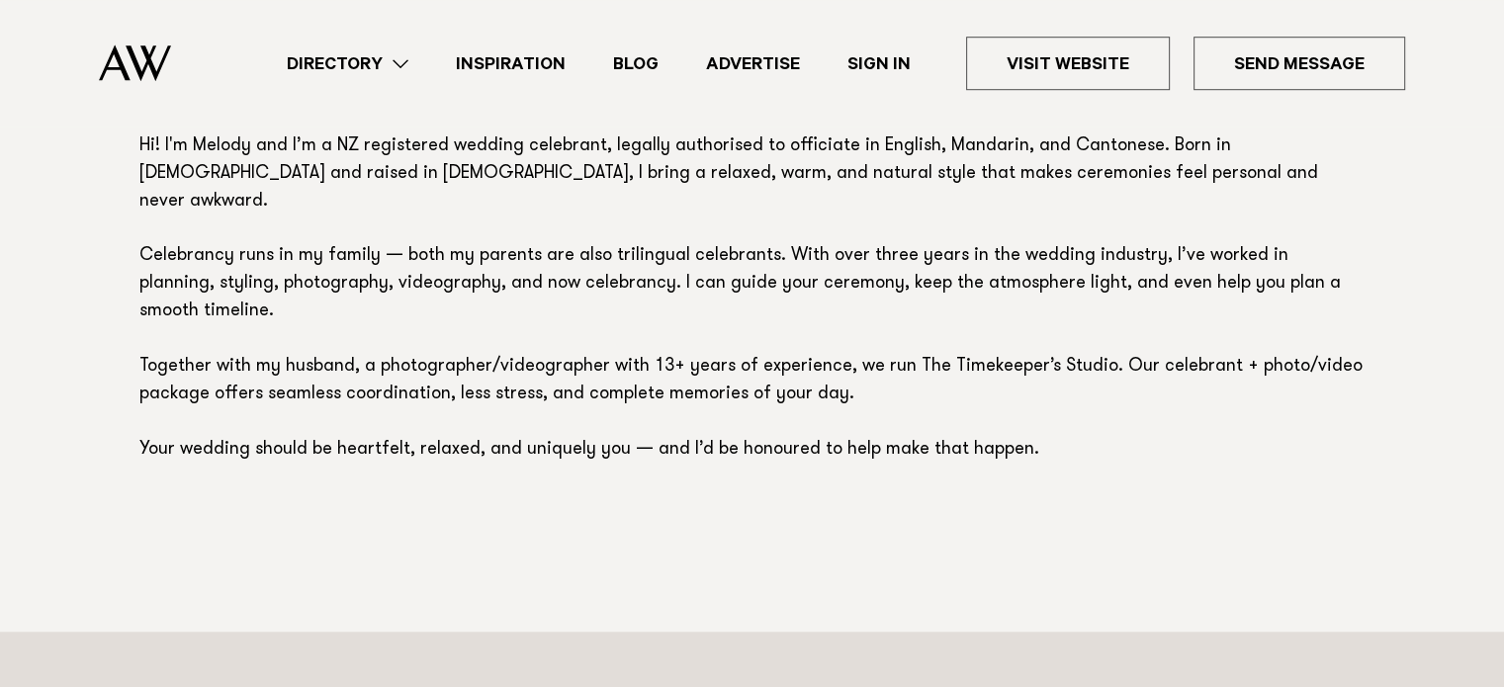
scroll to position [1374, 0]
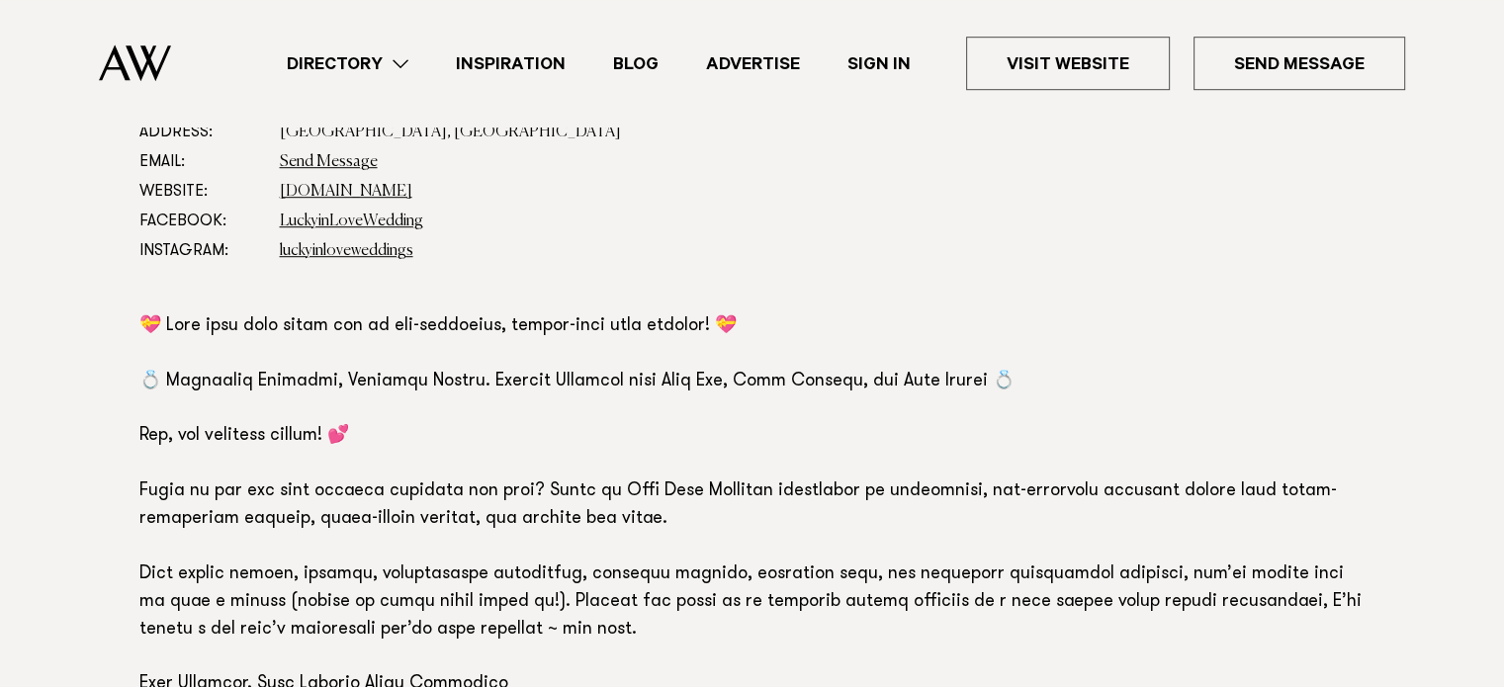
scroll to position [1297, 0]
click at [354, 185] on link "luckyinlove.co.nz" at bounding box center [346, 192] width 132 height 16
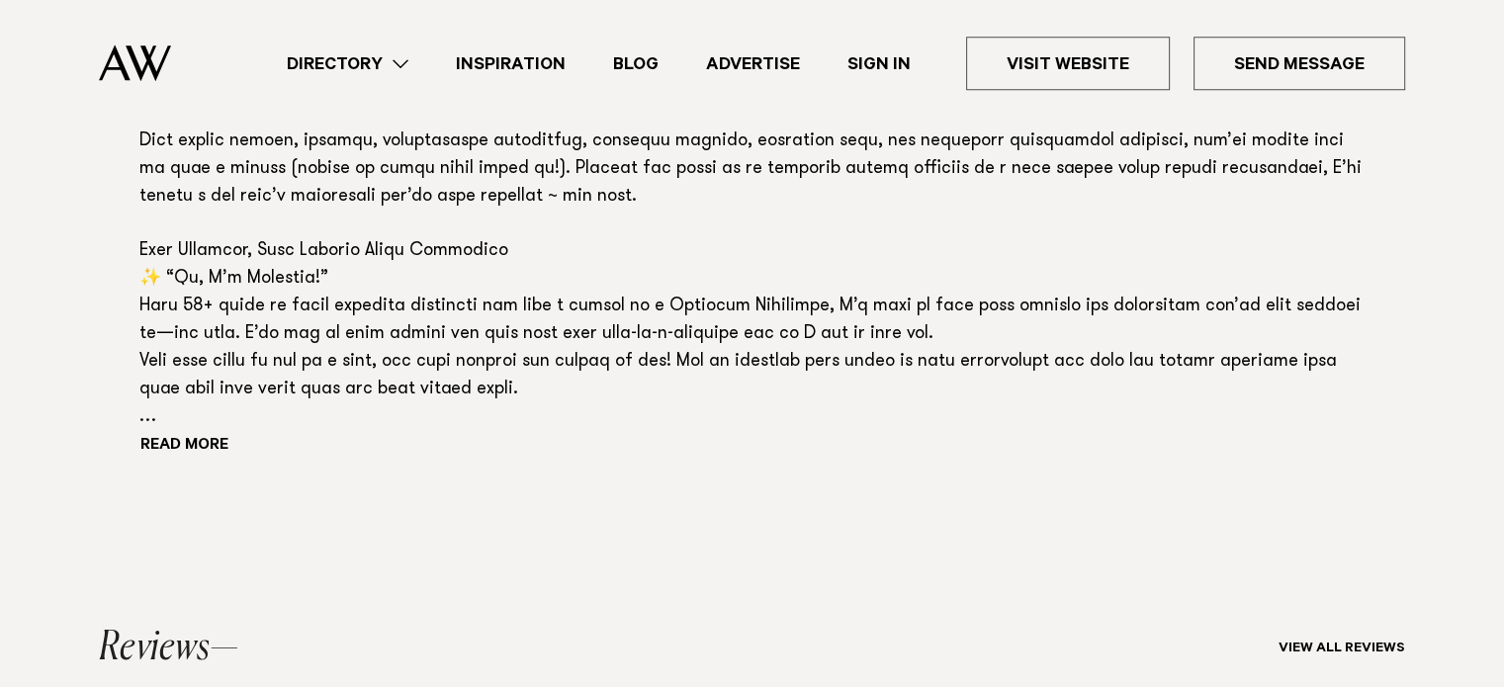
scroll to position [1735, 0]
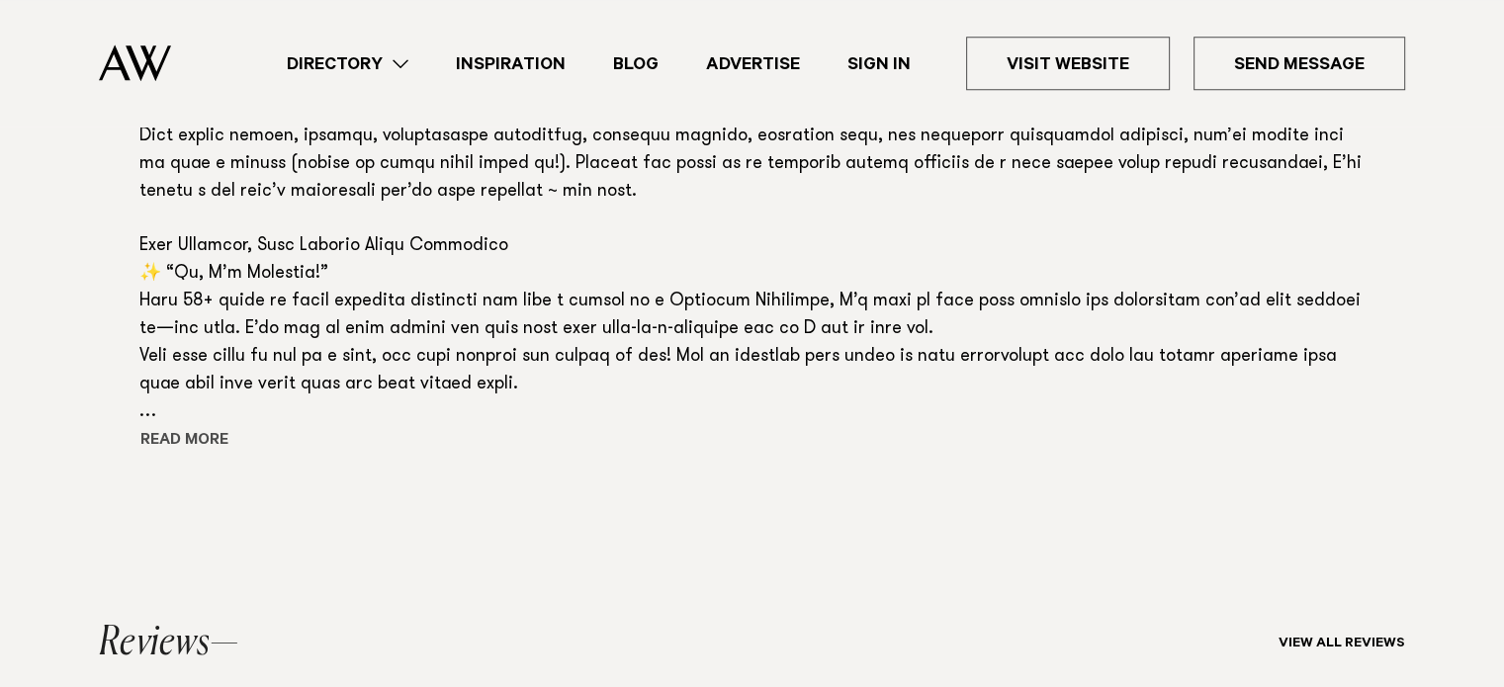
click at [194, 436] on button "Read more" at bounding box center [228, 442] width 178 height 30
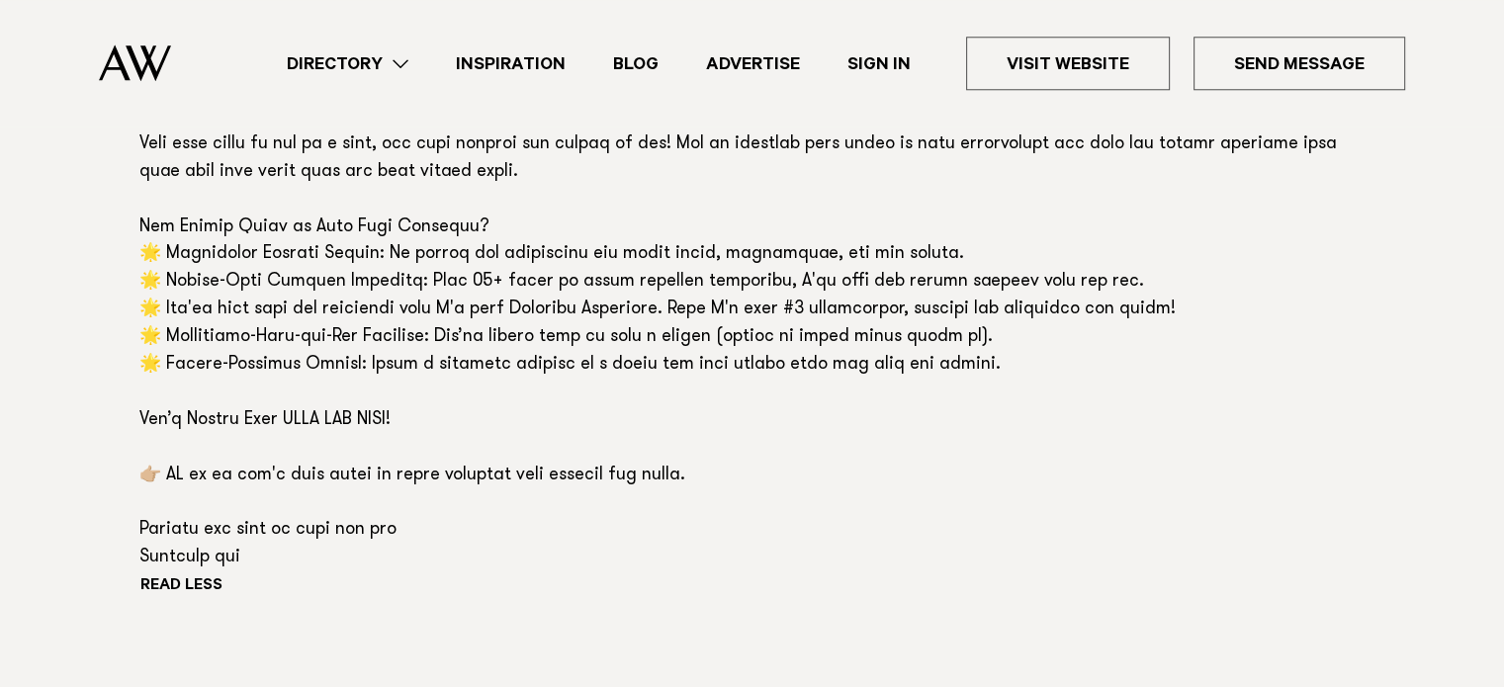
scroll to position [1945, 0]
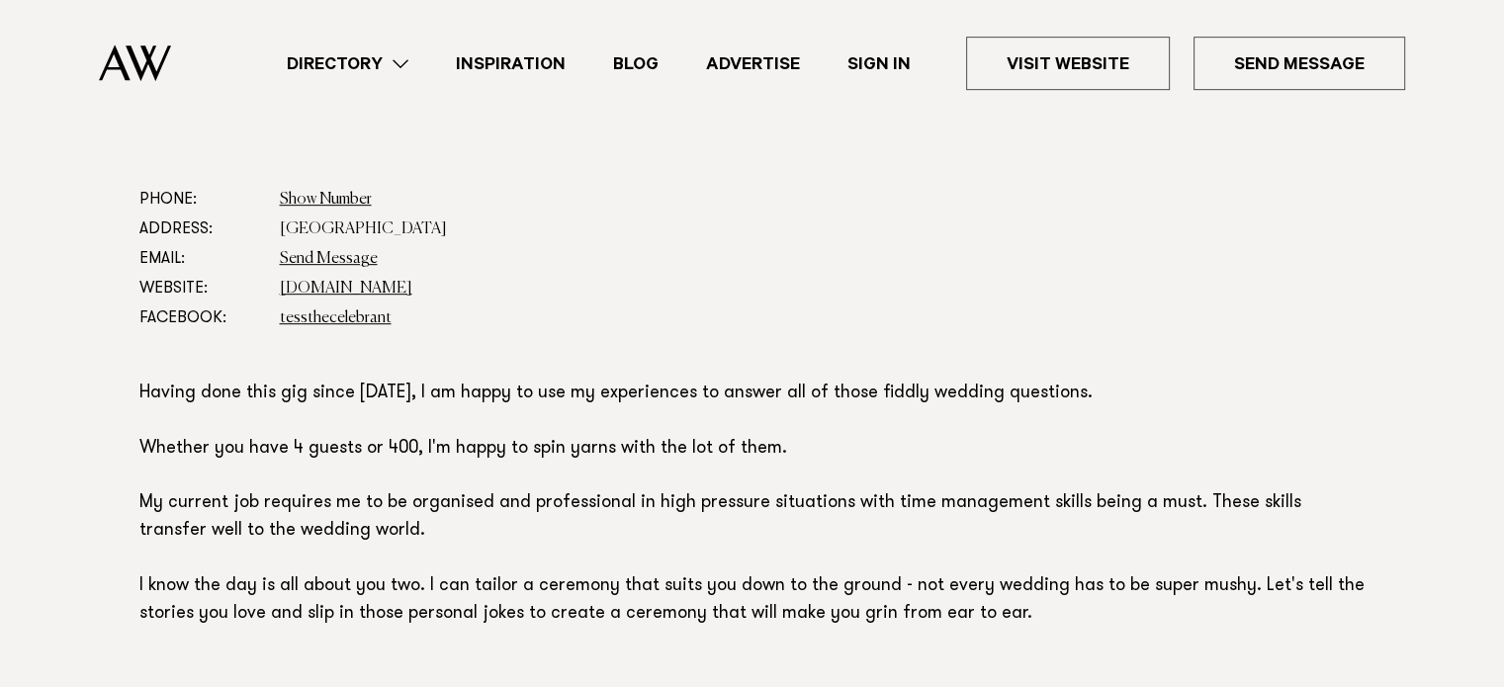
scroll to position [1060, 0]
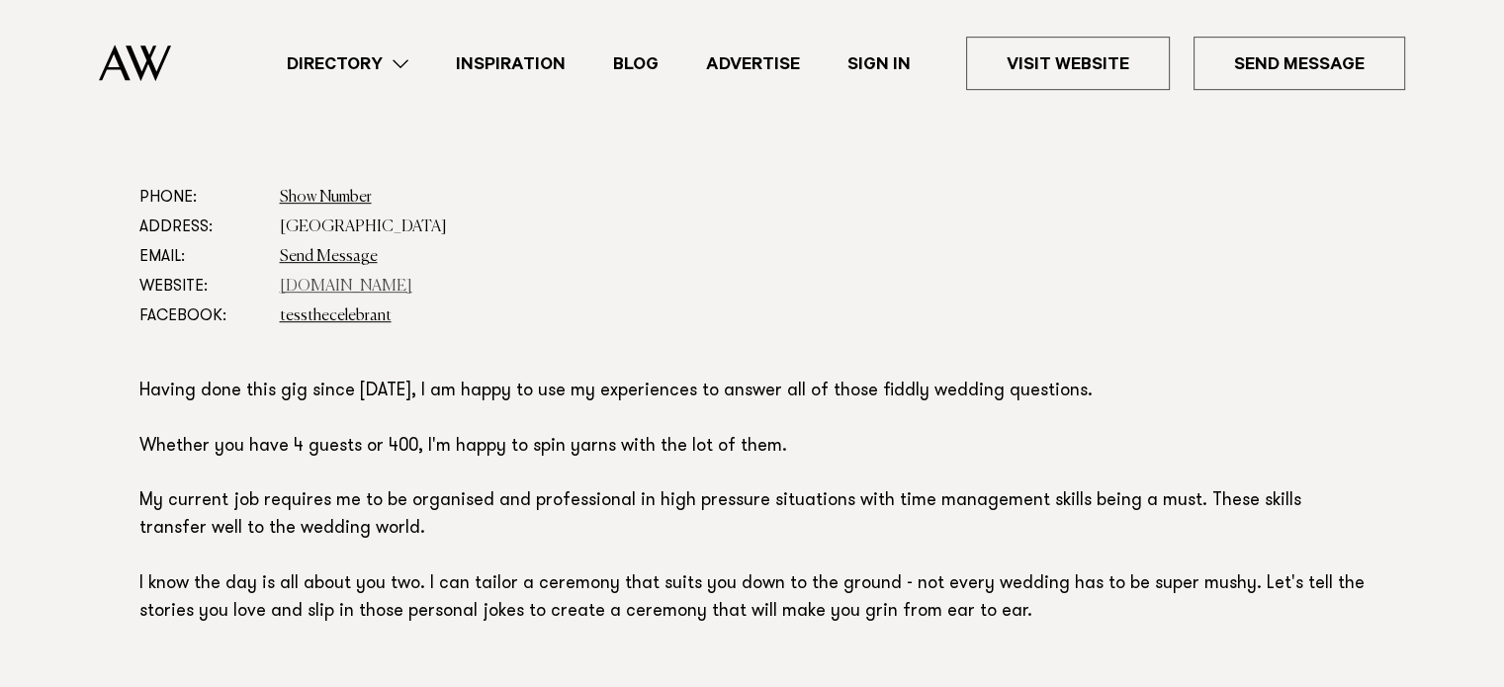
click at [361, 284] on link "www.tessthecelebrant.com" at bounding box center [346, 287] width 132 height 16
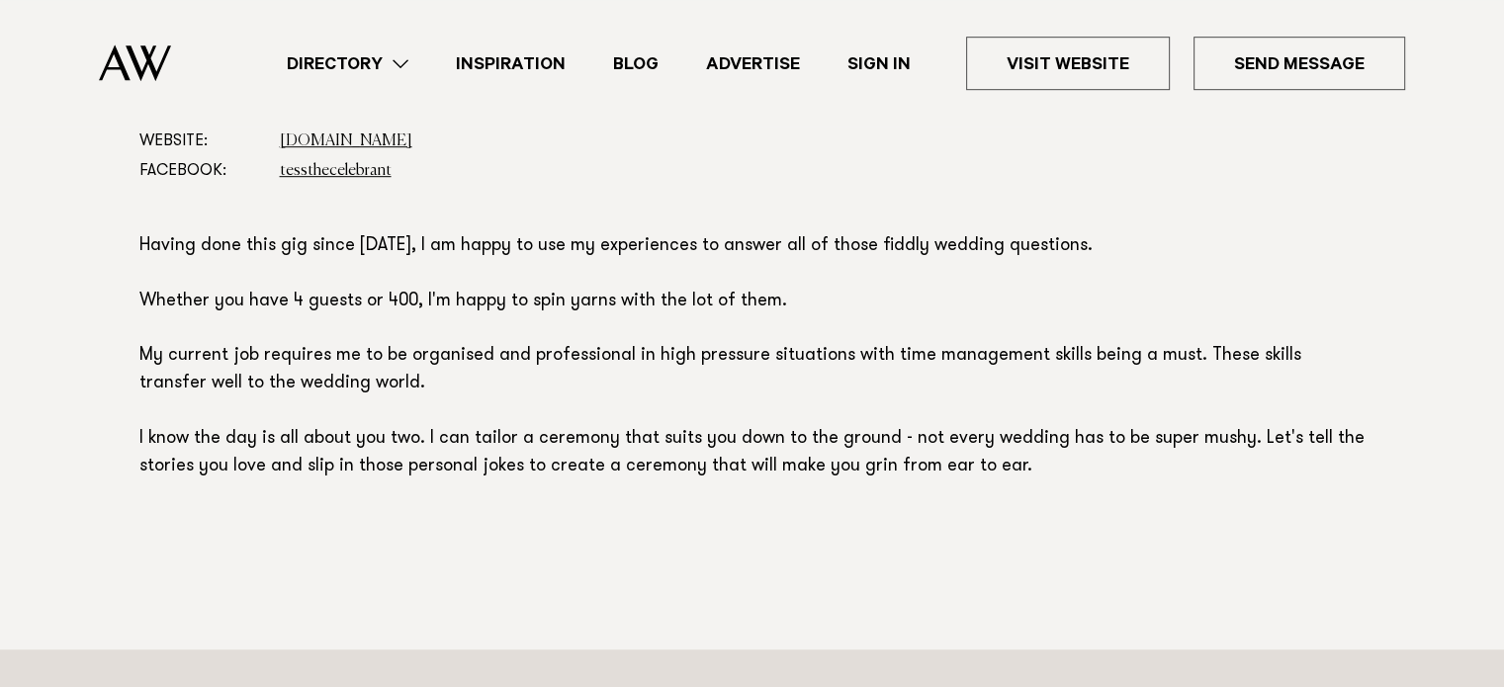
scroll to position [1339, 0]
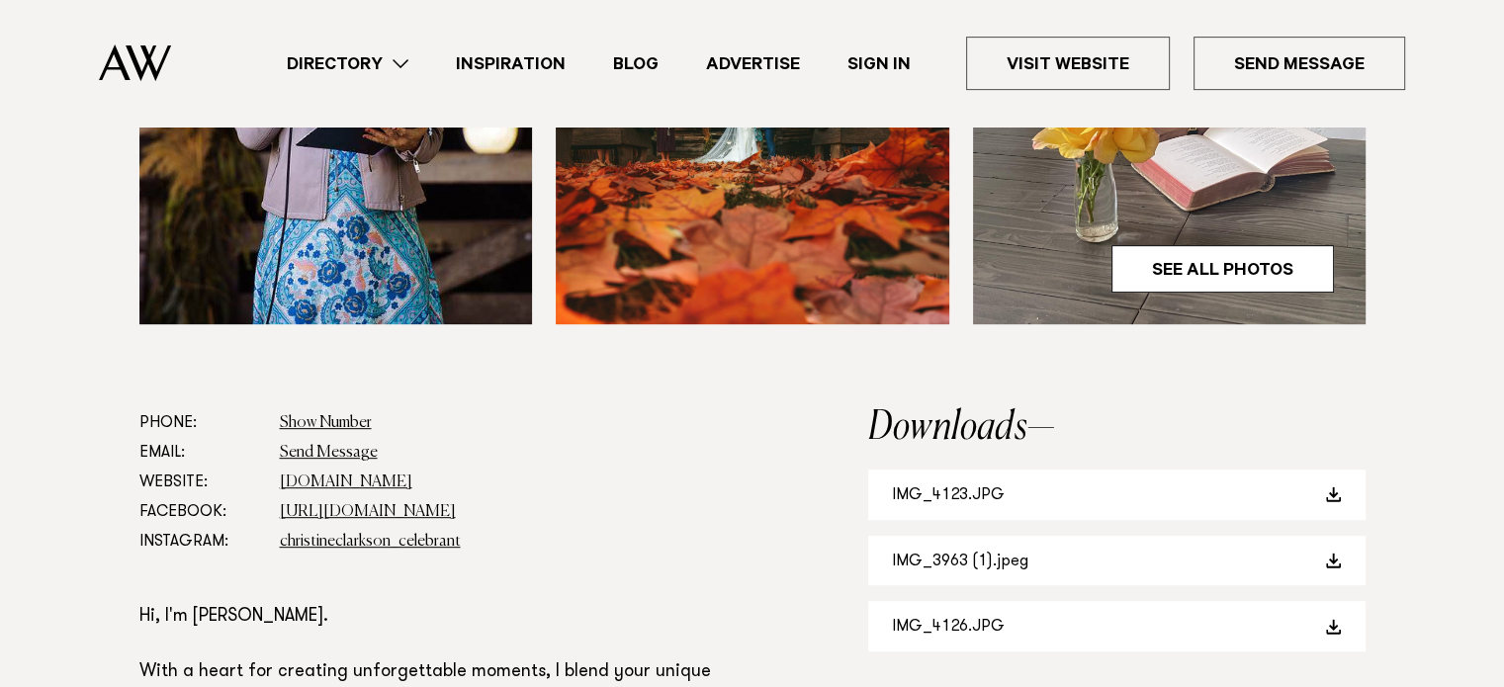
scroll to position [836, 0]
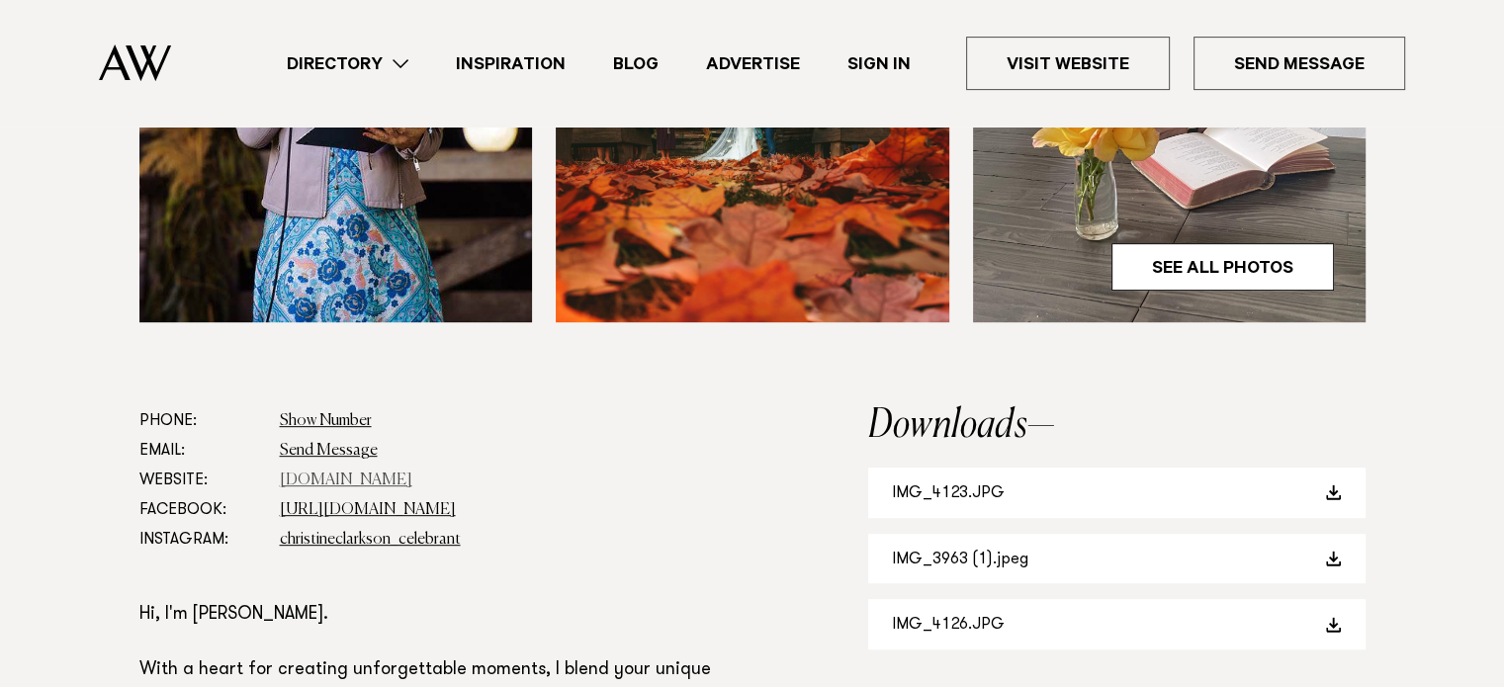
click at [412, 478] on link "www.christineclarksoncelebrant.com" at bounding box center [346, 481] width 132 height 16
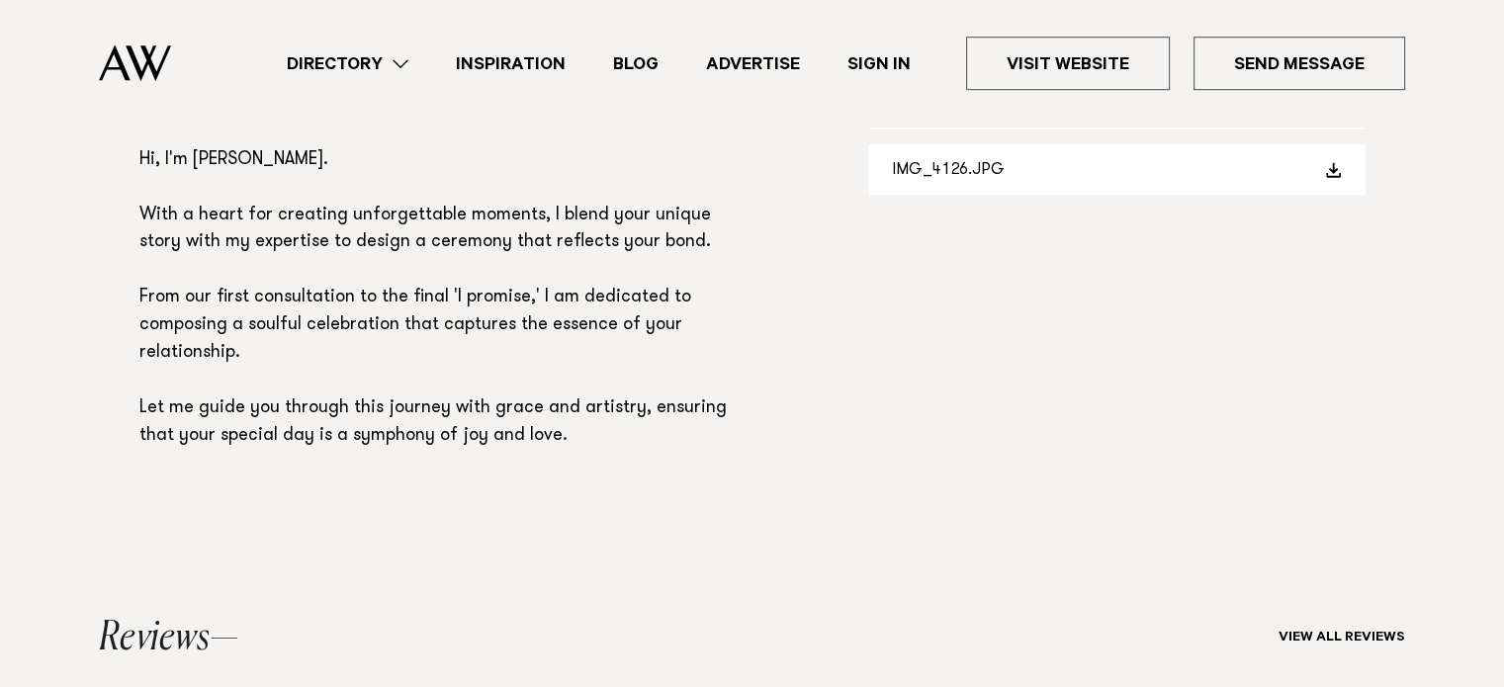
scroll to position [1289, 0]
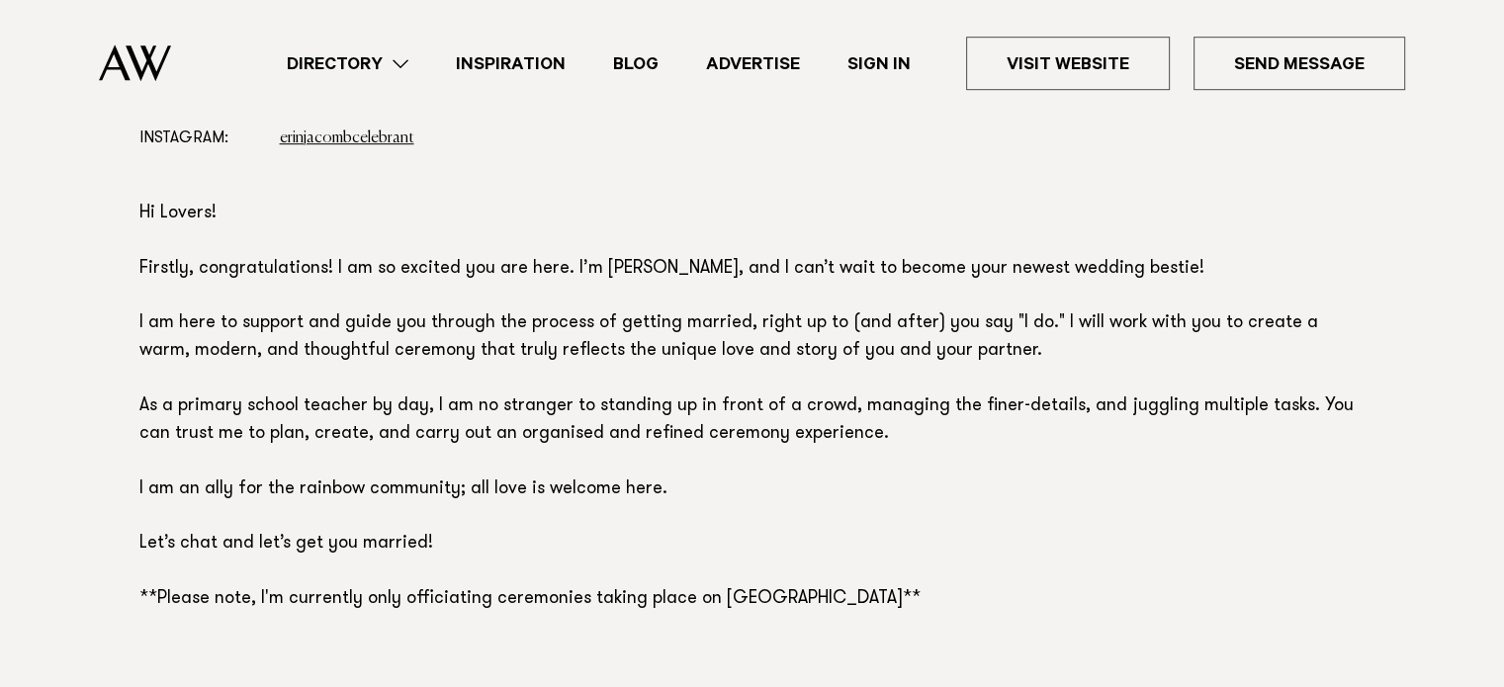
scroll to position [1261, 0]
